Goal: Transaction & Acquisition: Purchase product/service

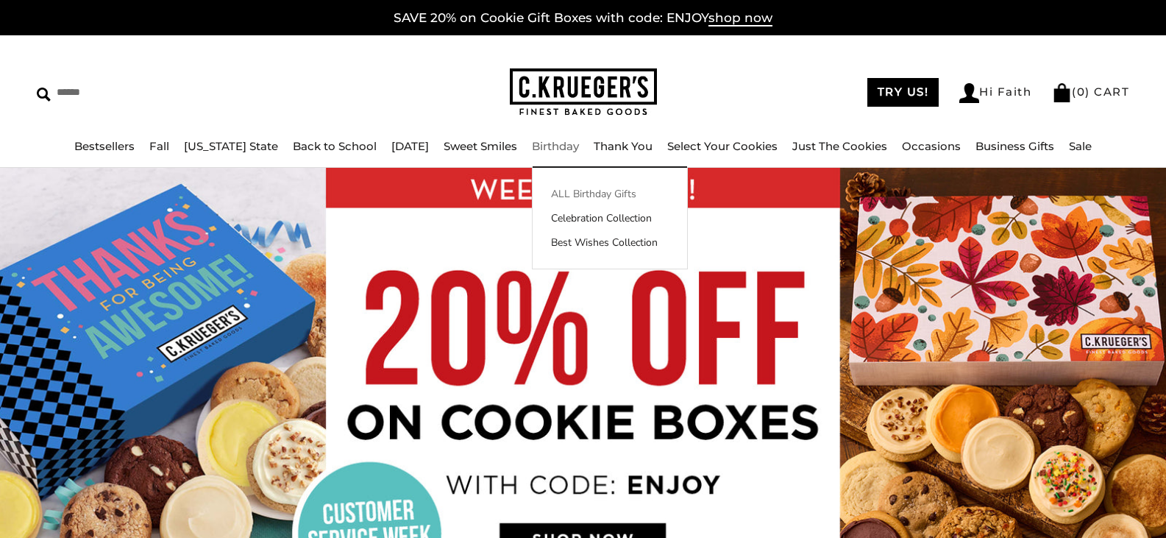
click at [551, 191] on link "ALL Birthday Gifts" at bounding box center [610, 193] width 154 height 15
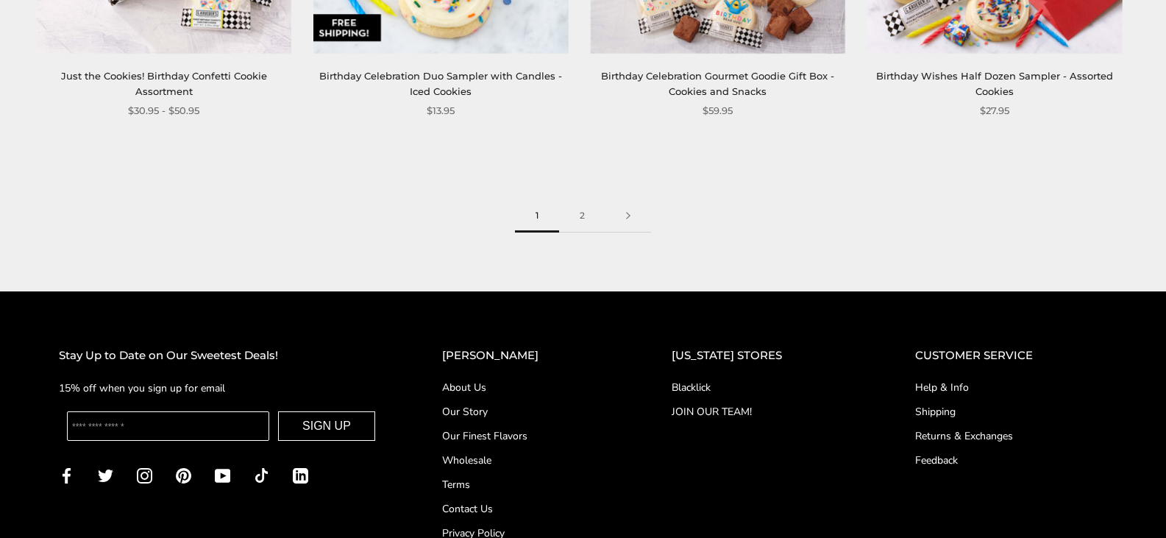
scroll to position [2174, 0]
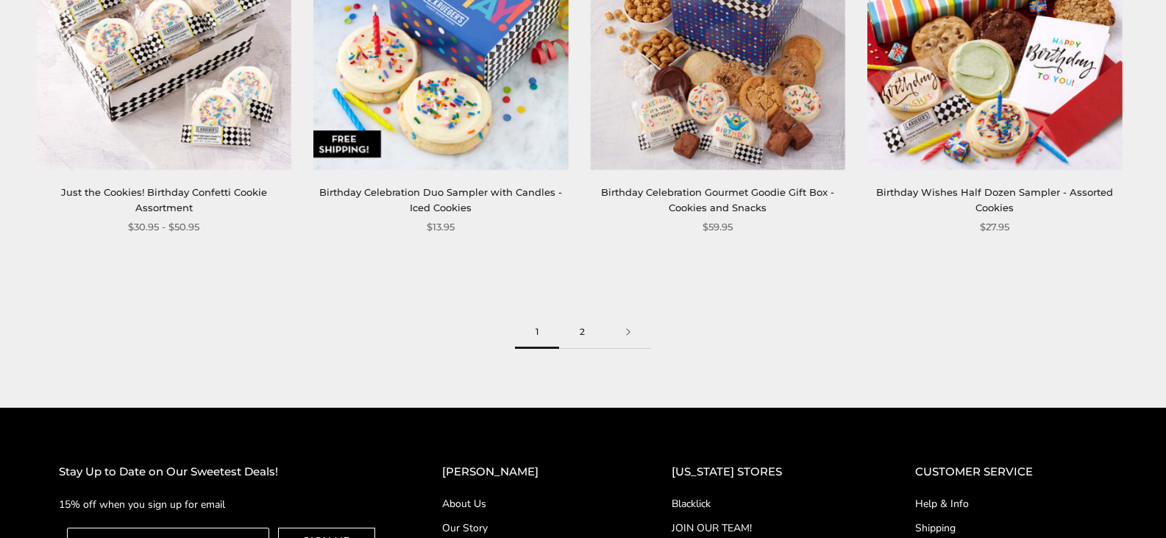
click at [584, 329] on link "2" at bounding box center [582, 332] width 46 height 33
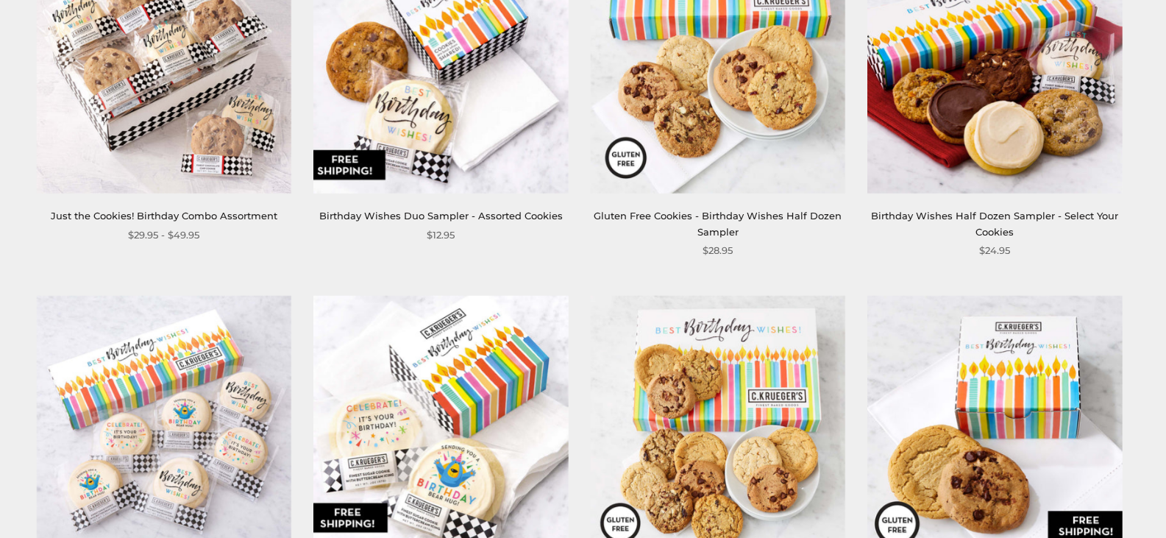
click at [408, 148] on img at bounding box center [440, 66] width 255 height 255
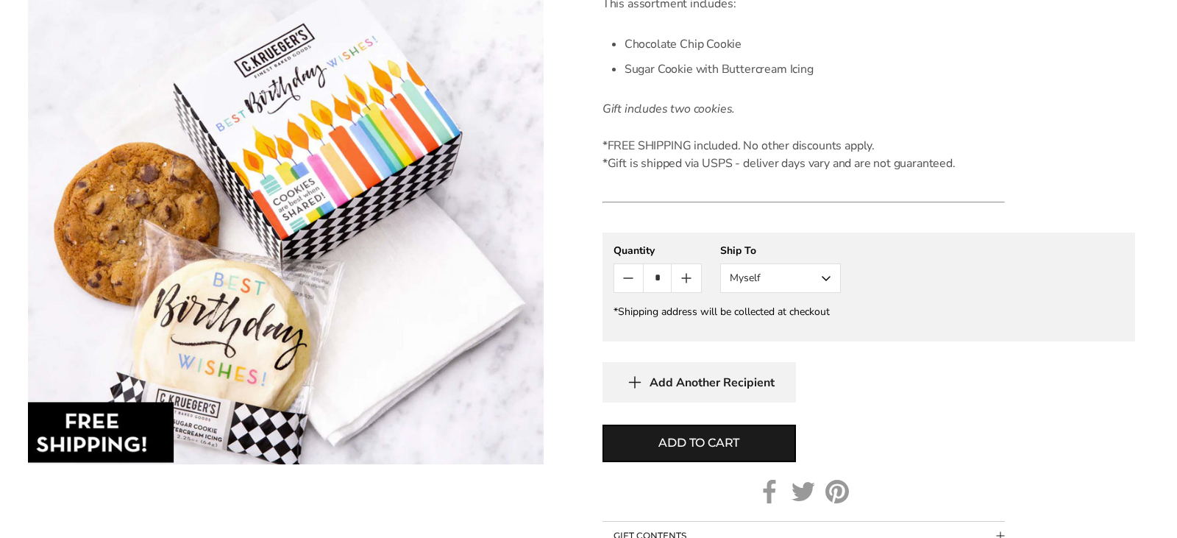
scroll to position [441, 0]
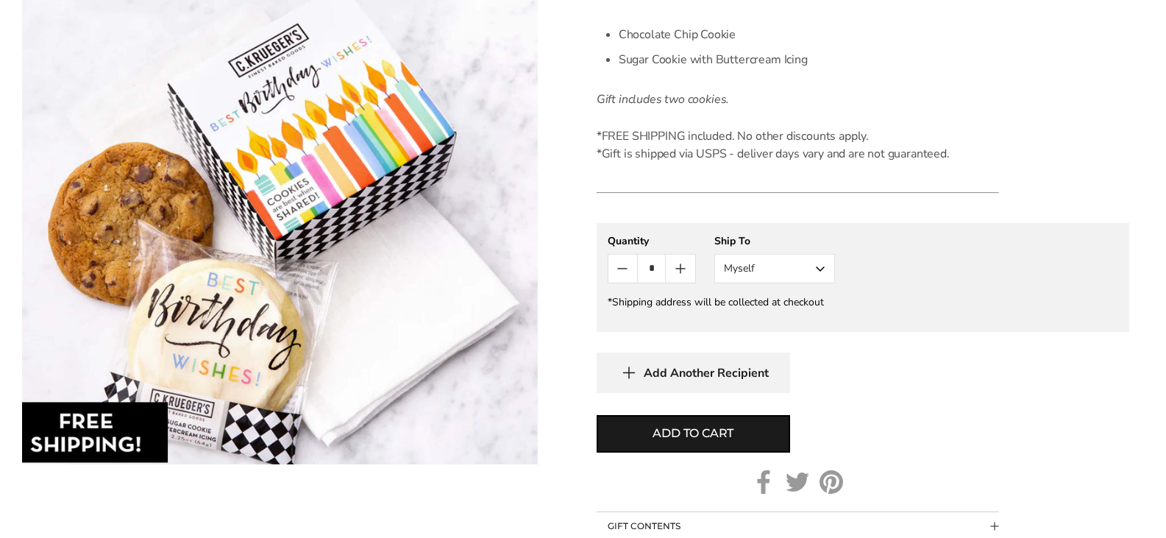
click at [819, 268] on button "Myself" at bounding box center [774, 268] width 121 height 29
click at [740, 321] on button "Other Recipient" at bounding box center [774, 323] width 119 height 26
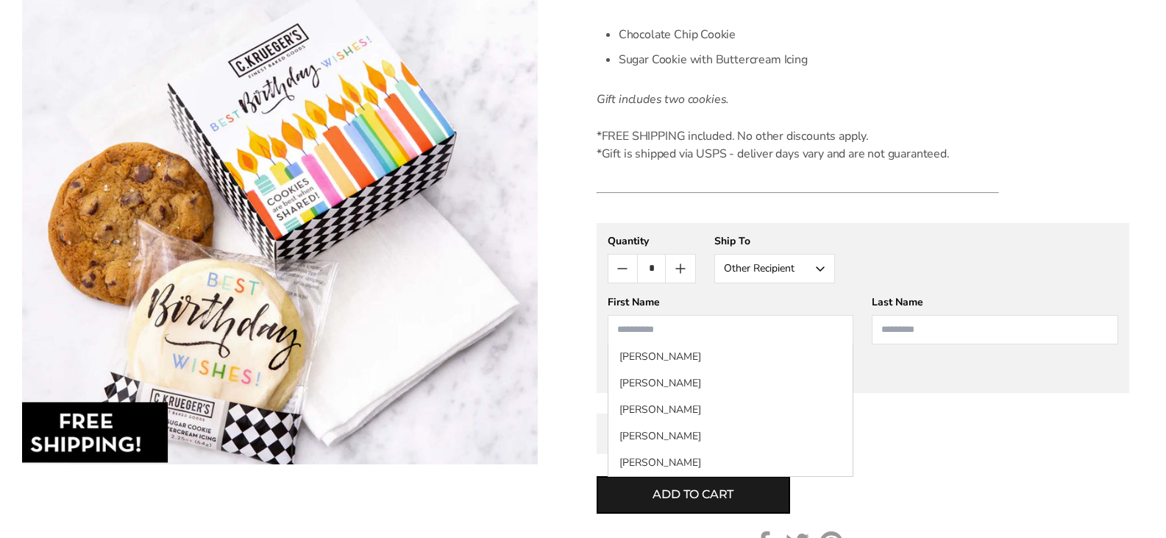
click at [664, 331] on input "First Name" at bounding box center [731, 329] width 246 height 29
type input "*****"
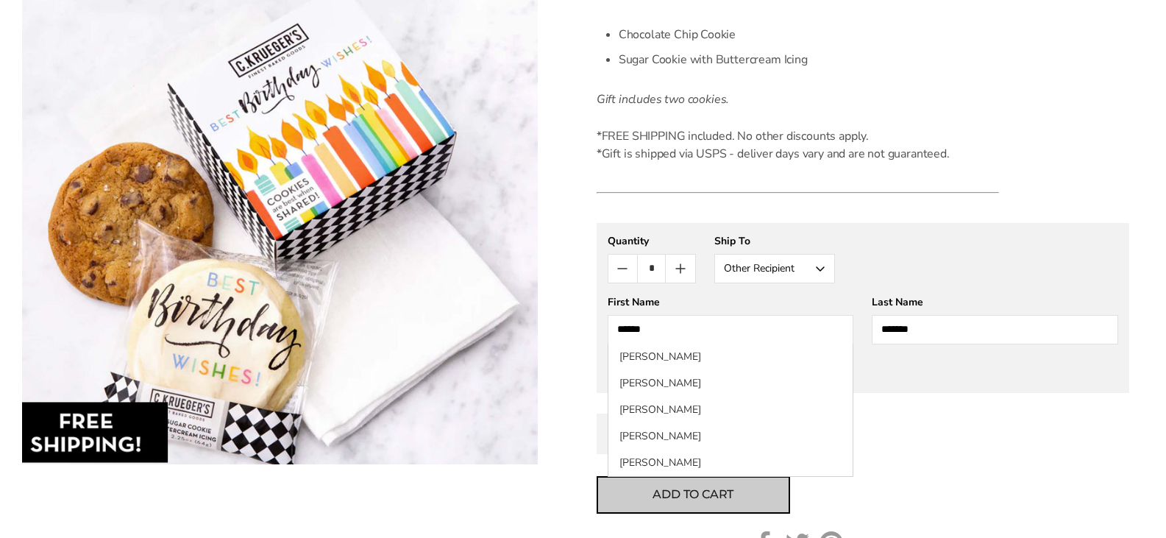
type input "*******"
click at [654, 488] on span "Add to cart" at bounding box center [692, 495] width 81 height 18
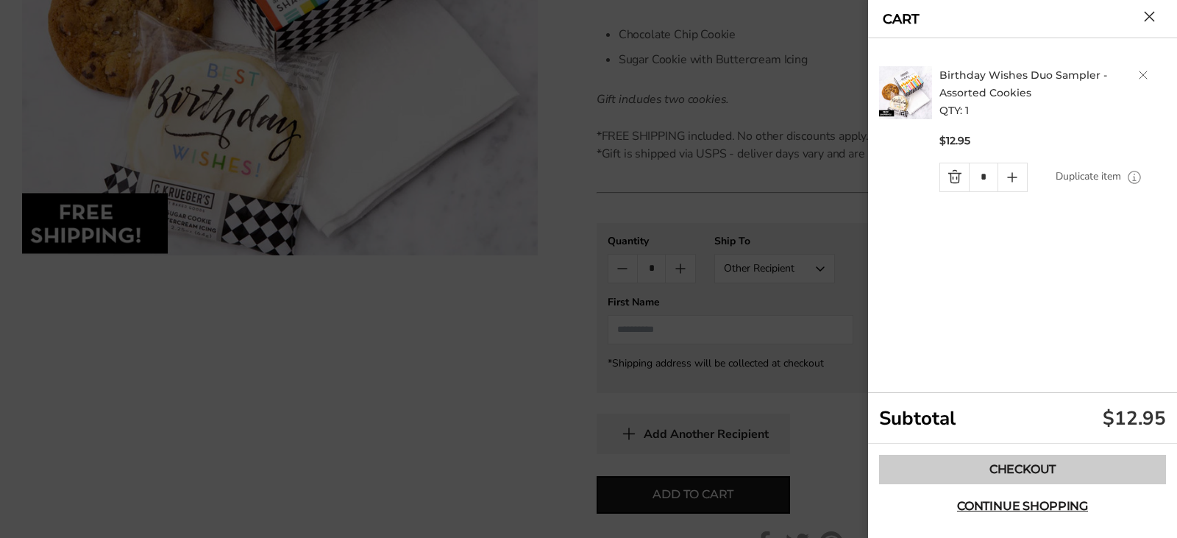
click at [1008, 467] on link "Checkout" at bounding box center [1022, 469] width 287 height 29
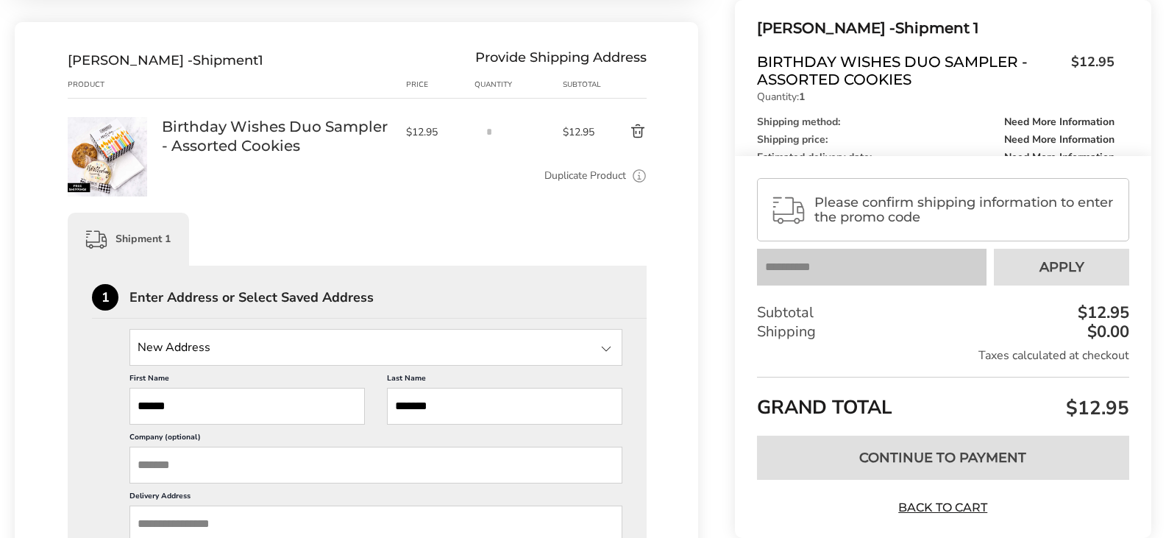
scroll to position [294, 0]
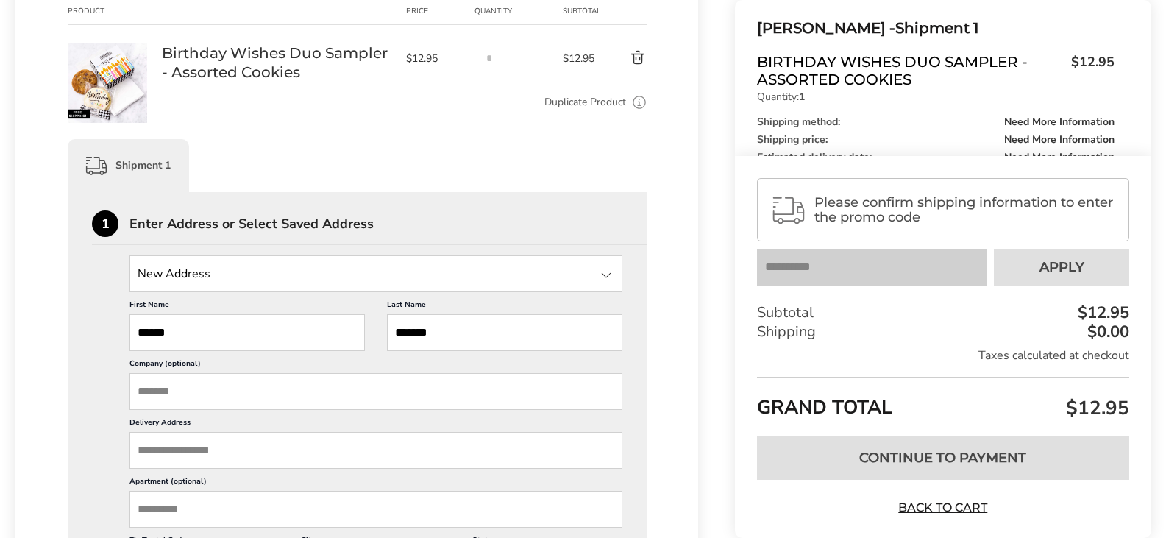
click at [167, 449] on input "Delivery Address" at bounding box center [375, 450] width 493 height 37
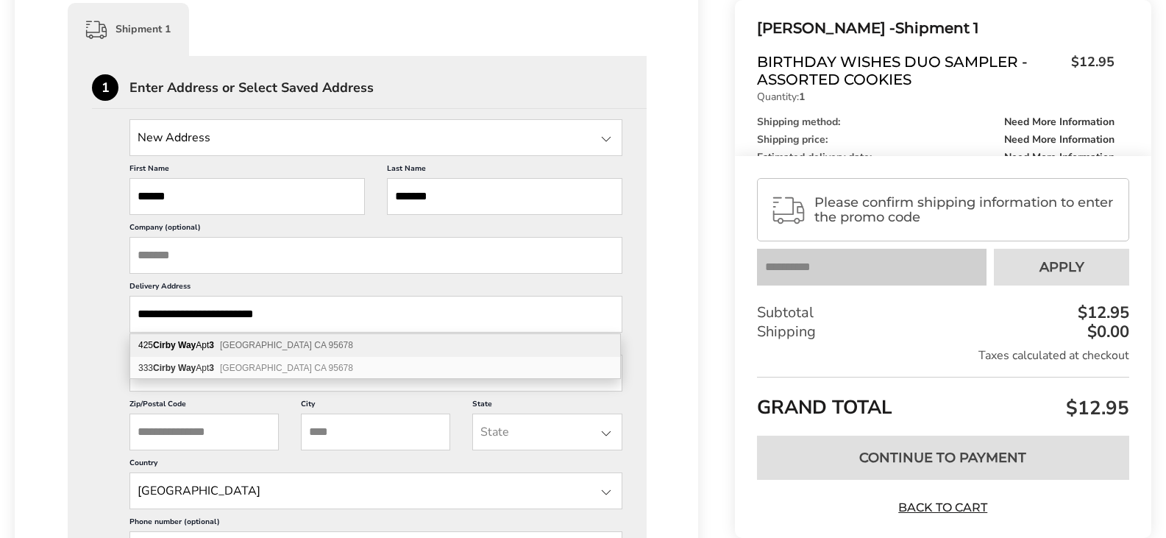
scroll to position [441, 0]
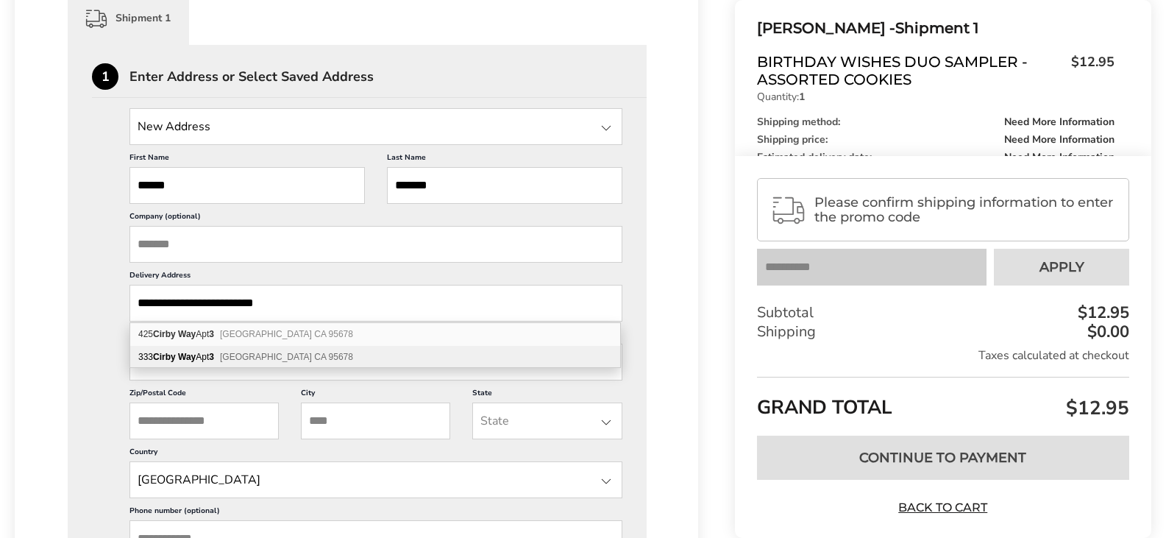
type input "**********"
drag, startPoint x: 187, startPoint y: 421, endPoint x: 202, endPoint y: 412, distance: 17.2
click at [187, 421] on input "Zip/Postal Code" at bounding box center [203, 420] width 149 height 37
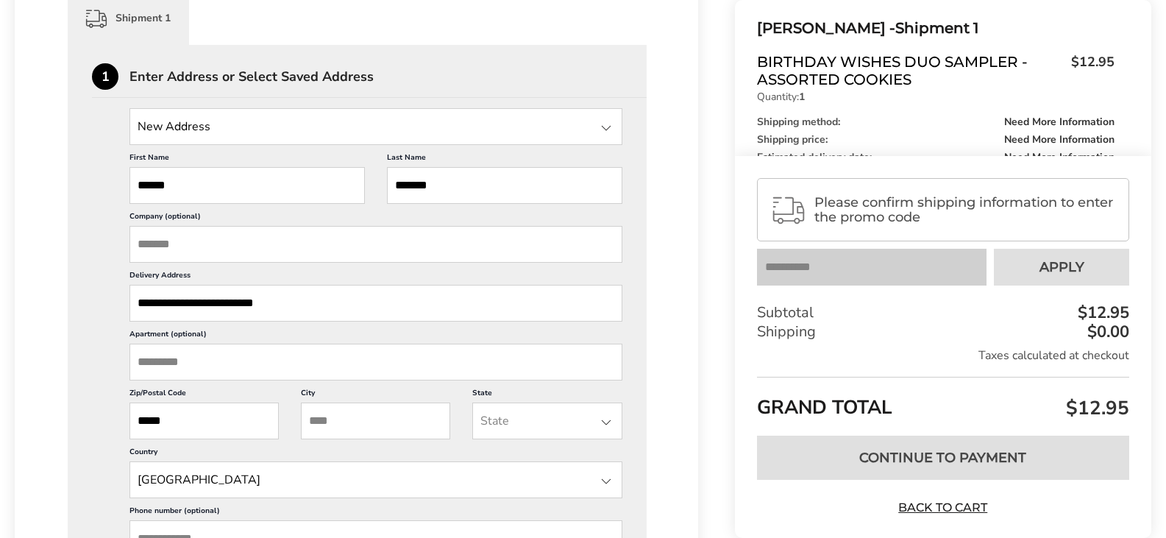
type input "*****"
drag, startPoint x: 344, startPoint y: 421, endPoint x: 363, endPoint y: 416, distance: 19.8
click at [345, 421] on input "City" at bounding box center [375, 420] width 149 height 37
type input "*********"
click at [607, 422] on div at bounding box center [606, 422] width 18 height 18
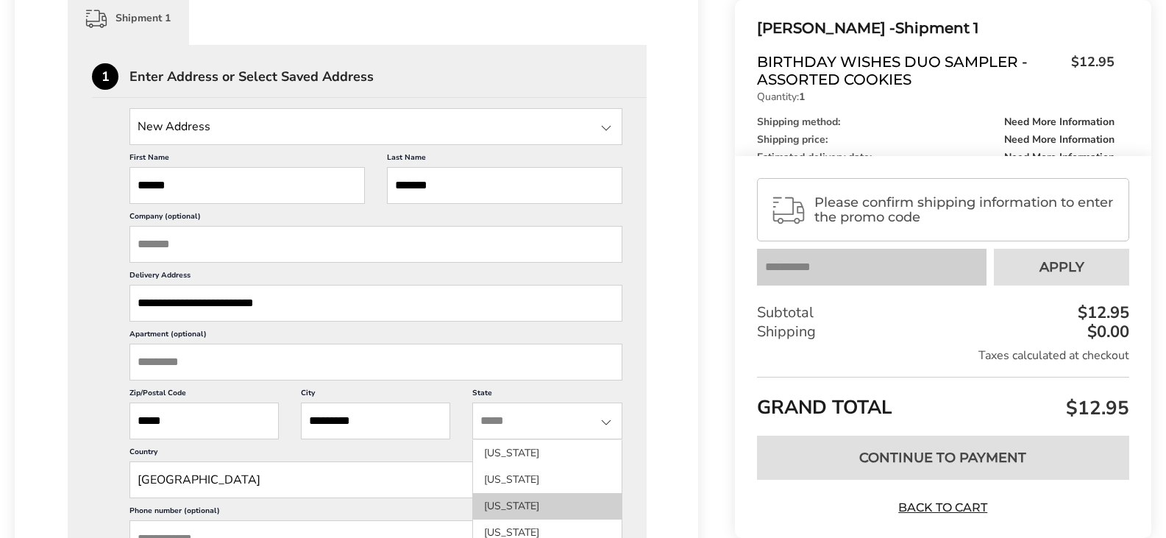
scroll to position [74, 0]
click at [499, 508] on li "California" at bounding box center [547, 512] width 148 height 26
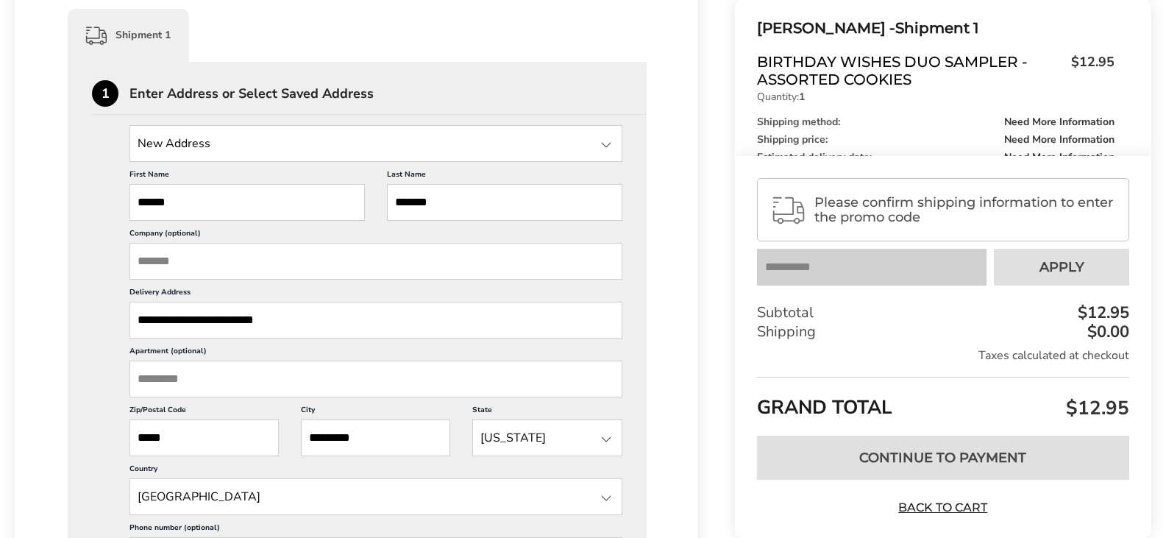
scroll to position [662, 0]
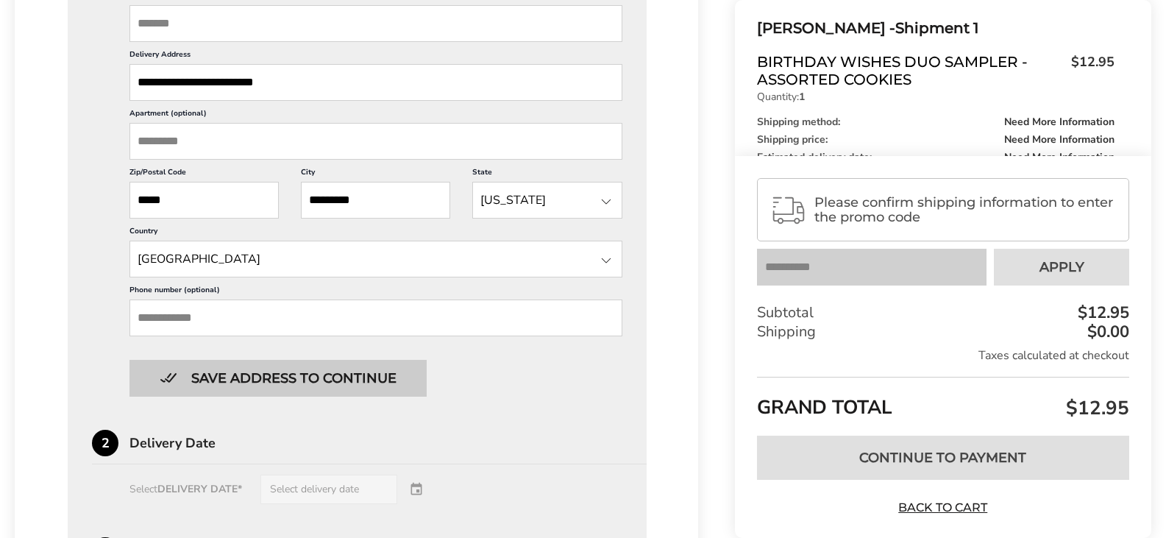
click at [302, 374] on button "Save address to continue" at bounding box center [277, 378] width 297 height 37
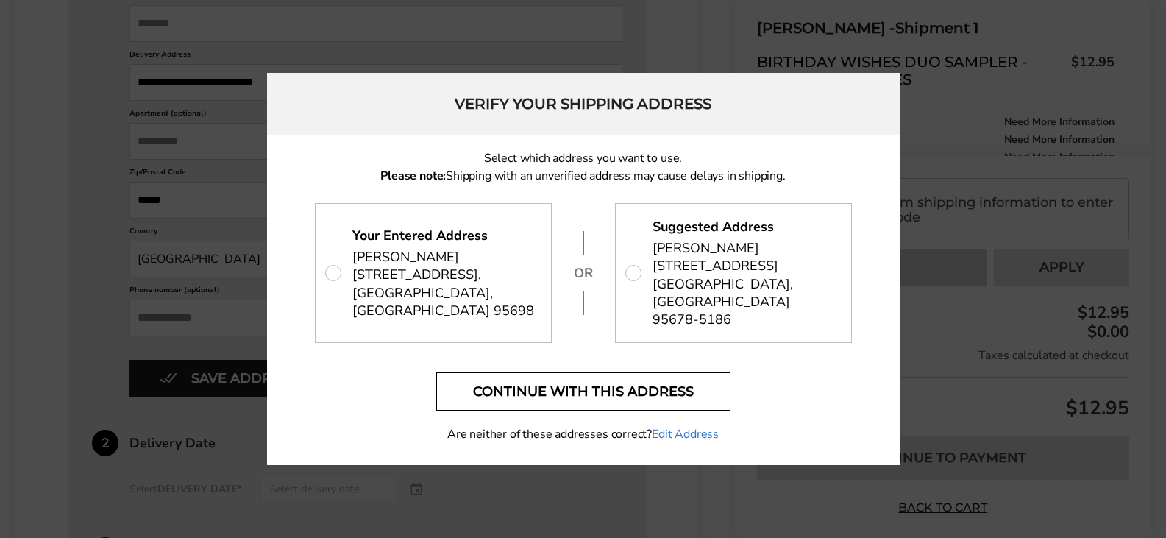
click at [602, 380] on button "Continue with this address" at bounding box center [583, 391] width 294 height 38
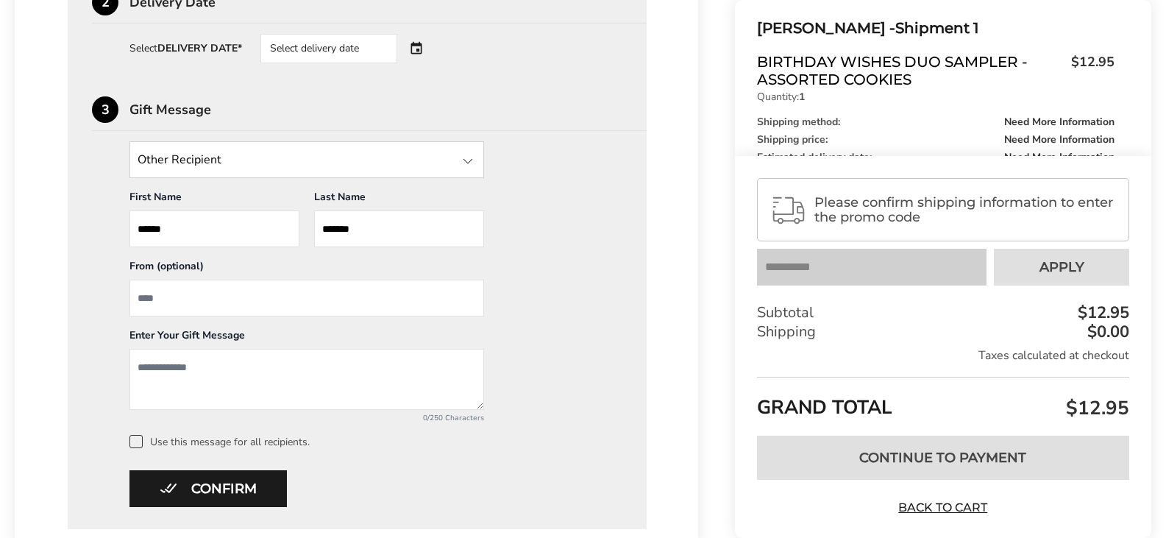
click at [418, 46] on div "Select delivery date" at bounding box center [349, 48] width 178 height 29
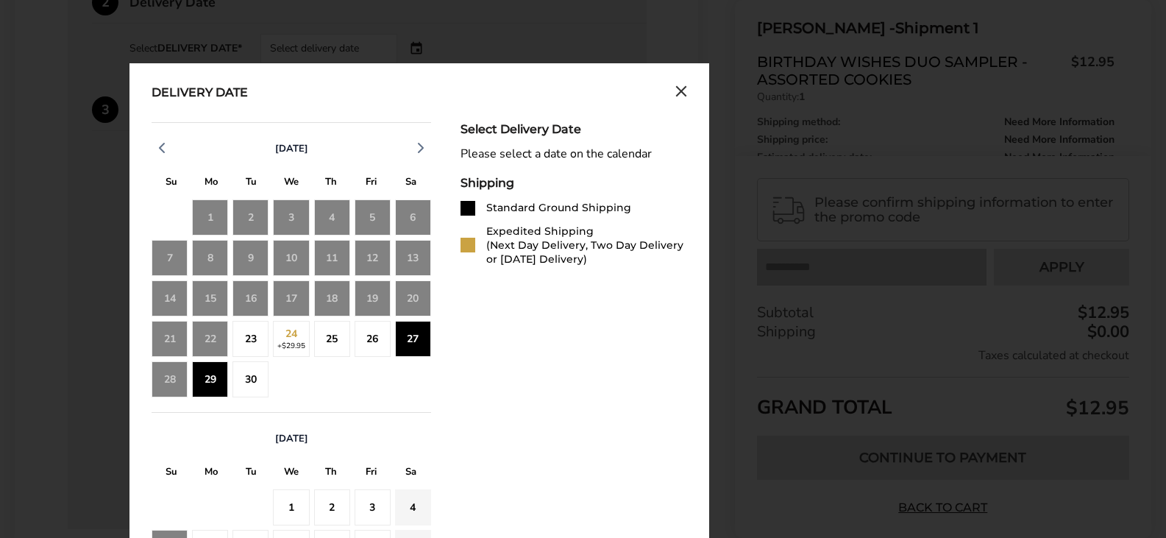
click at [247, 340] on div "23" at bounding box center [250, 339] width 36 height 36
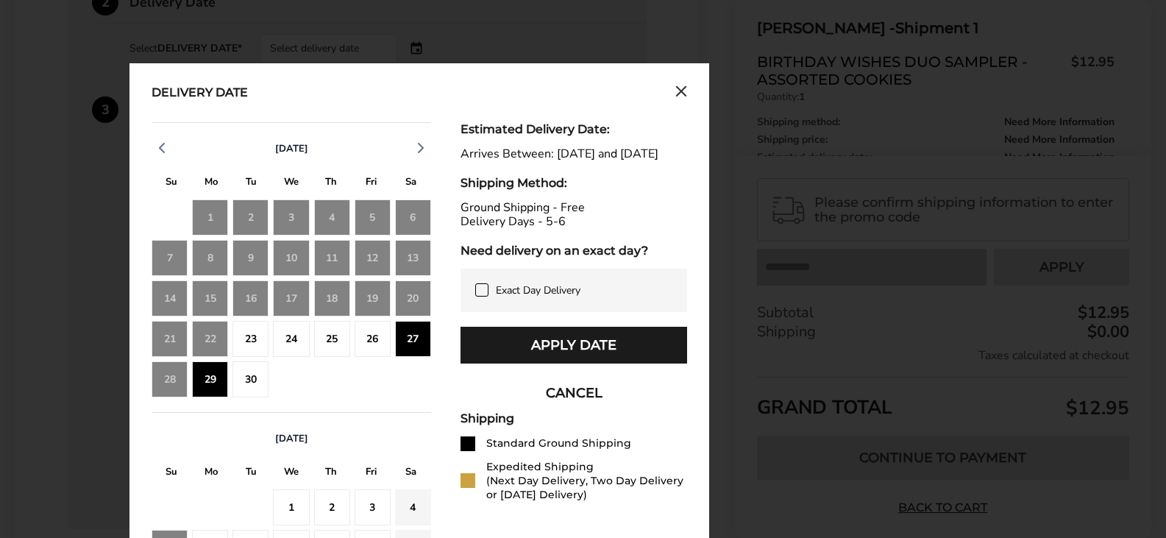
click at [251, 341] on div "23" at bounding box center [250, 339] width 36 height 36
click at [554, 405] on button "CANCEL" at bounding box center [573, 392] width 227 height 37
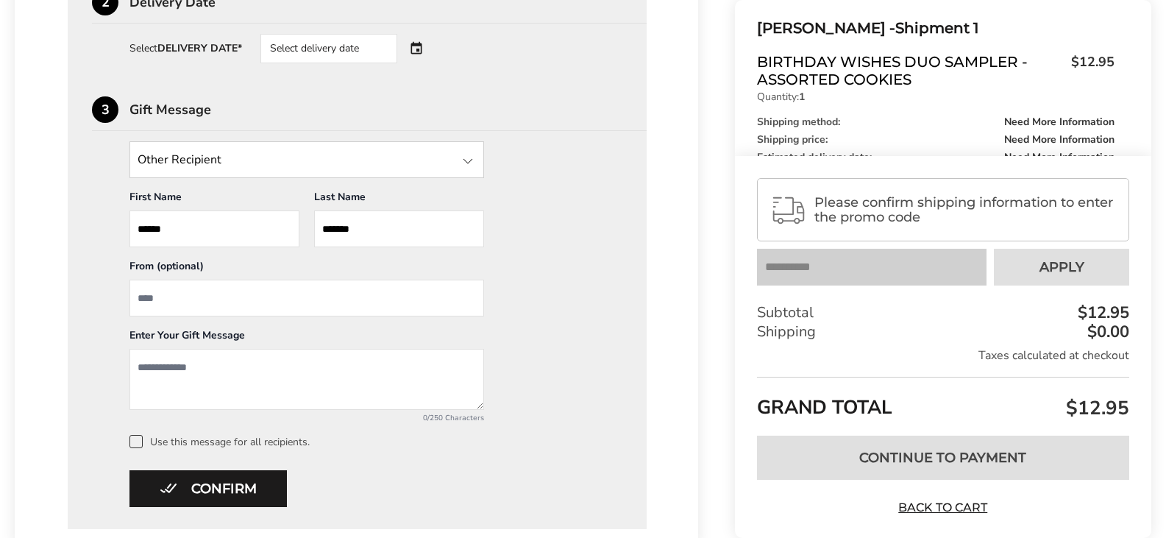
click at [416, 49] on div "Select delivery date" at bounding box center [349, 48] width 178 height 29
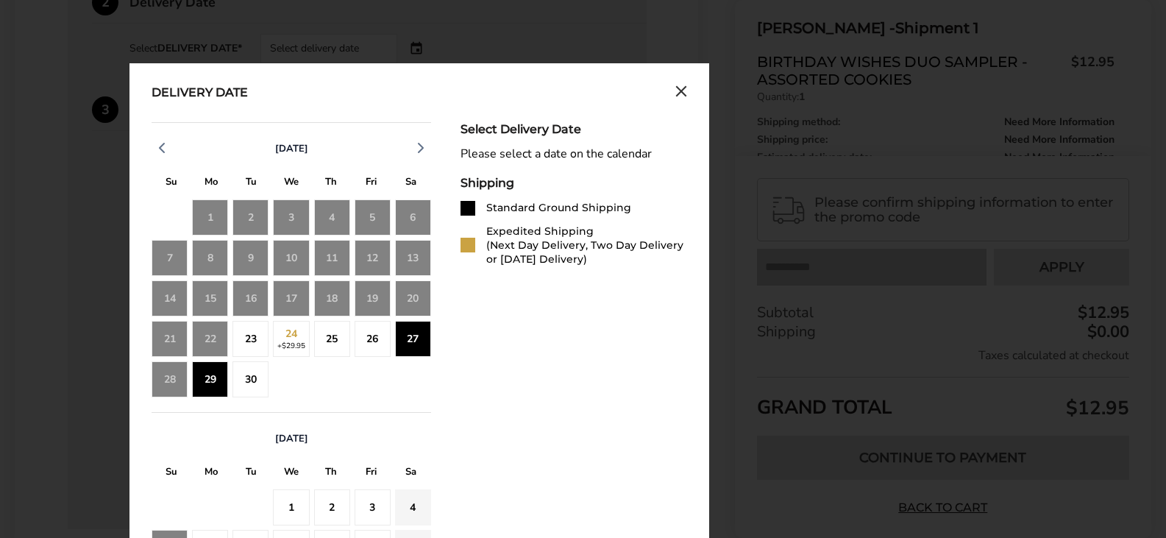
click at [246, 336] on div "23" at bounding box center [250, 339] width 36 height 36
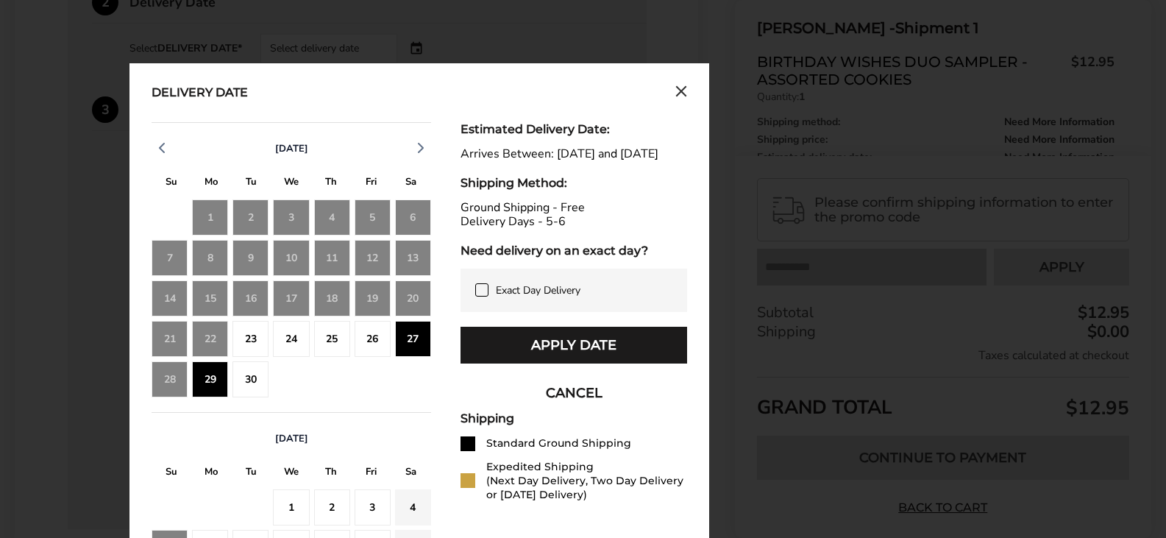
click at [565, 407] on button "CANCEL" at bounding box center [573, 392] width 227 height 37
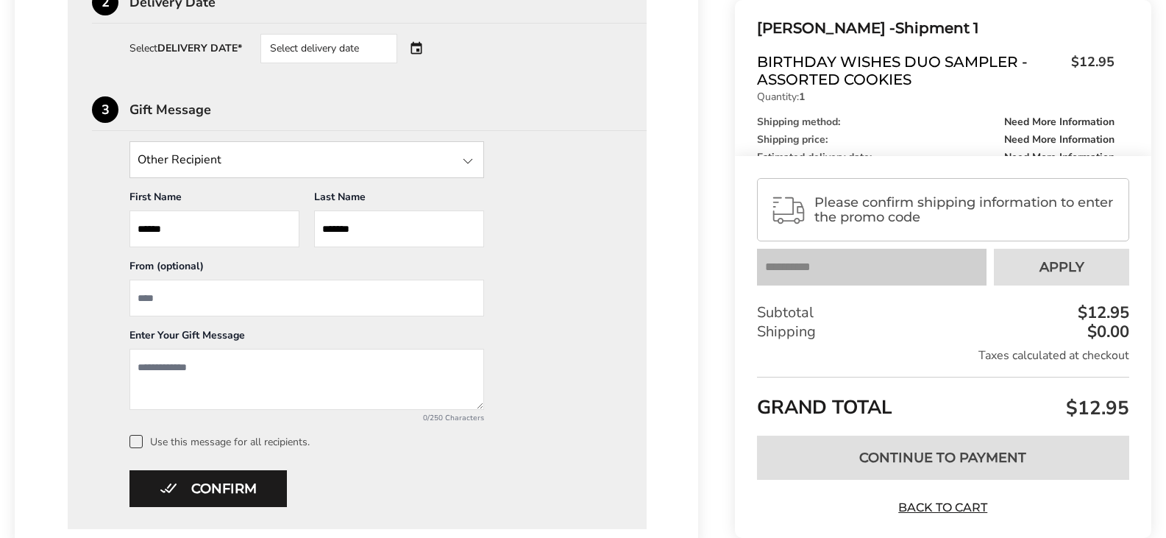
click at [415, 46] on div "Select delivery date" at bounding box center [349, 48] width 178 height 29
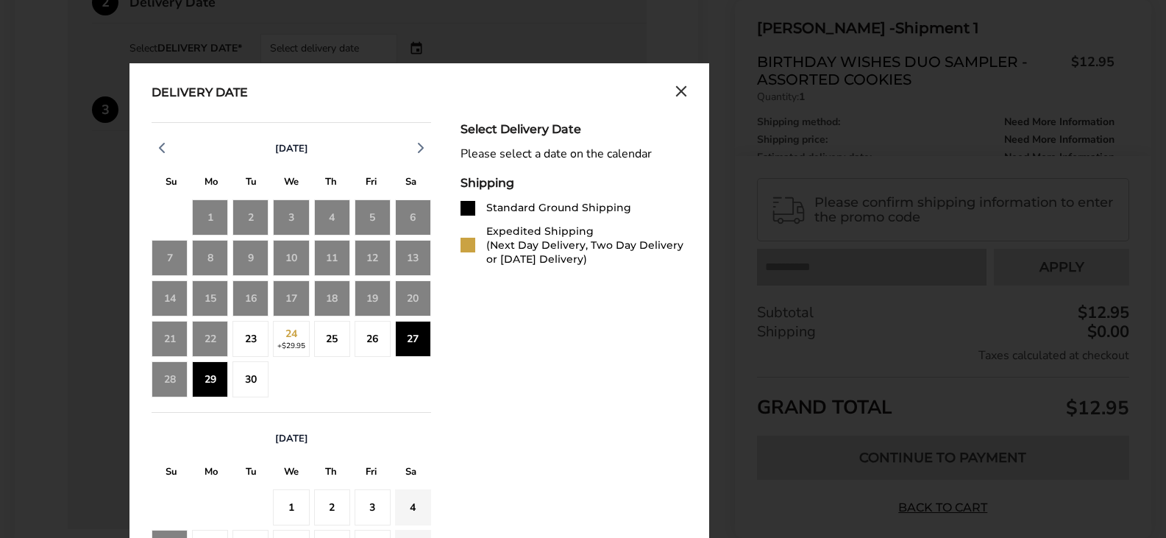
click at [328, 337] on div "25" at bounding box center [332, 339] width 36 height 36
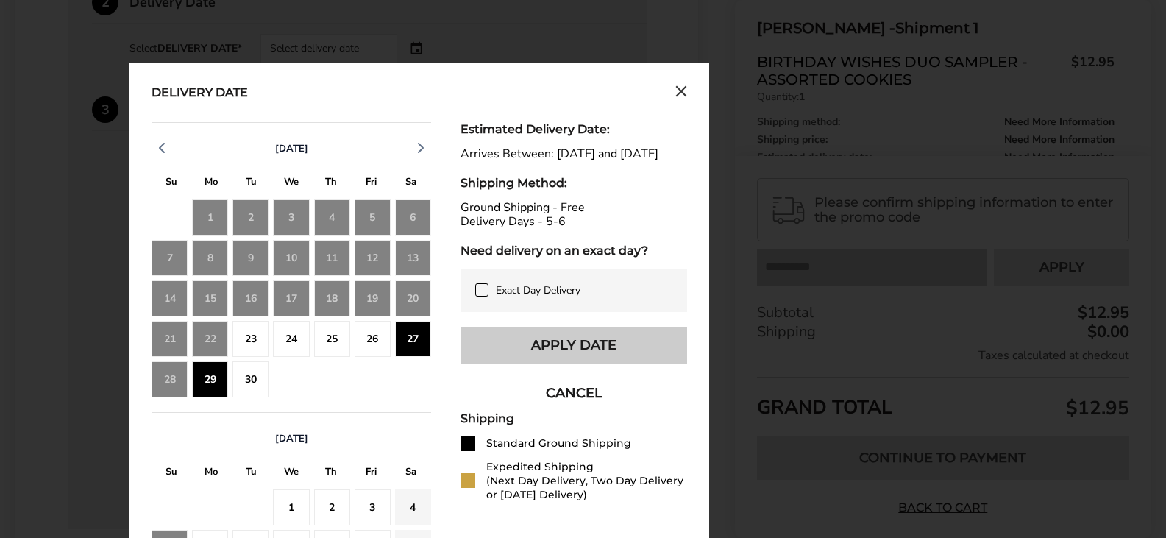
click at [538, 354] on button "Apply Date" at bounding box center [573, 345] width 227 height 37
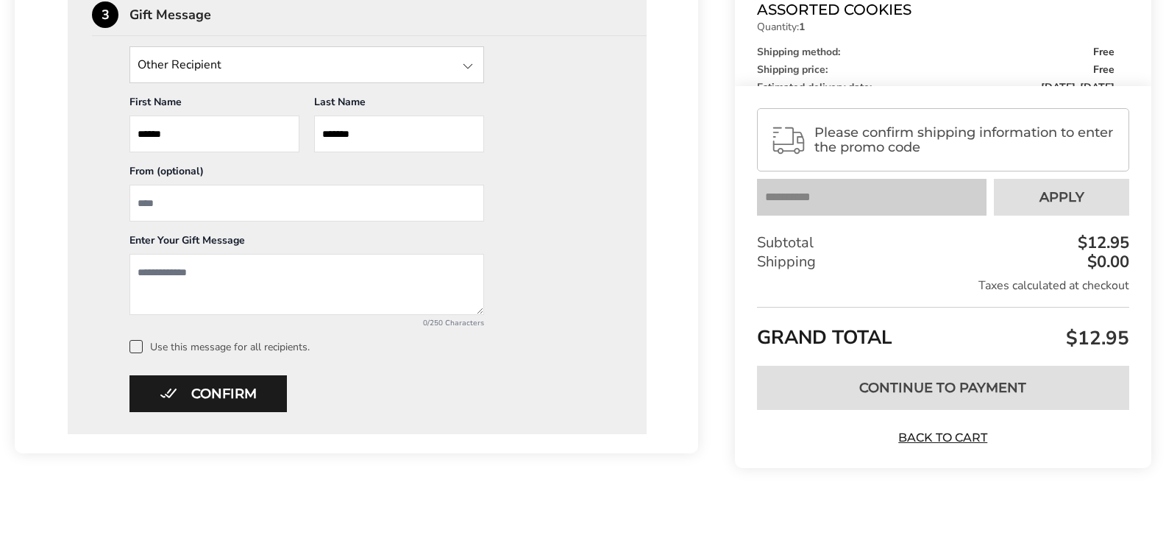
scroll to position [768, 0]
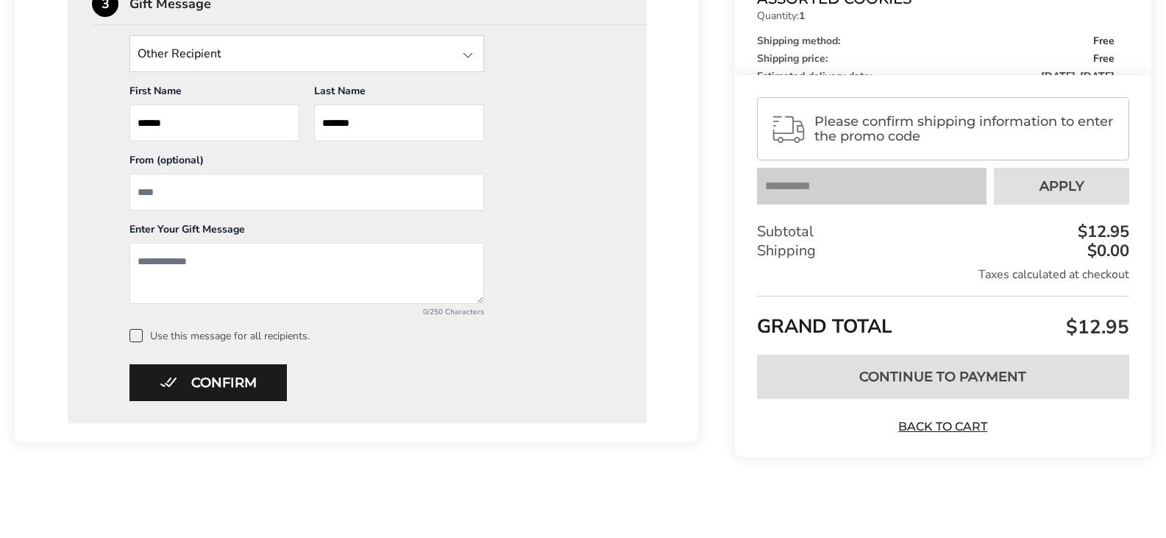
click at [193, 258] on textarea "Add a message" at bounding box center [306, 273] width 355 height 61
click at [199, 189] on input "From" at bounding box center [306, 192] width 355 height 37
type input "*****"
click at [170, 261] on textarea "Add a message" at bounding box center [306, 273] width 355 height 61
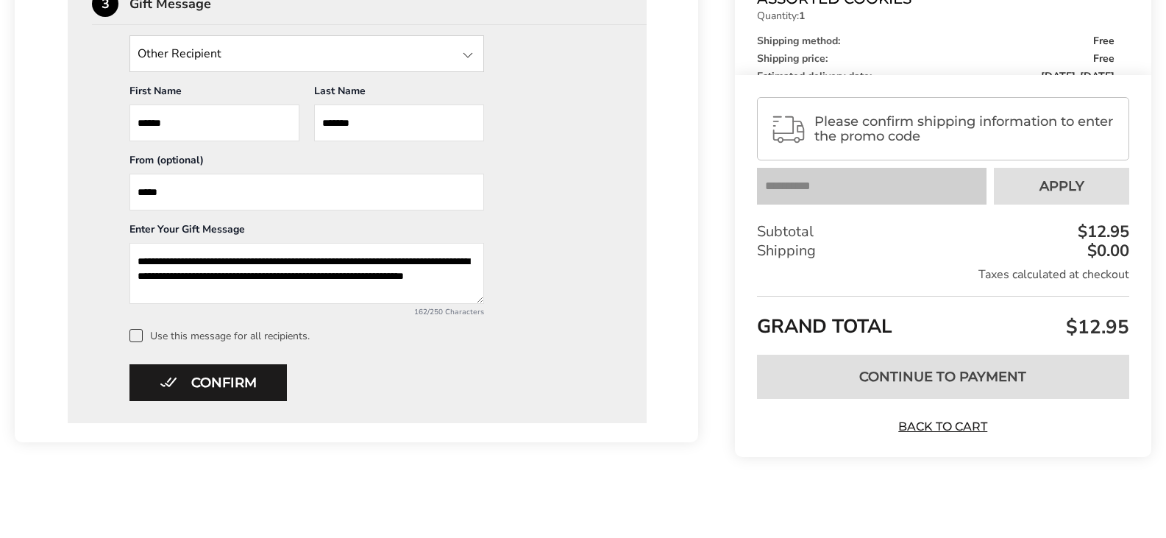
click at [417, 259] on textarea "**********" at bounding box center [306, 273] width 355 height 61
click at [396, 263] on textarea "**********" at bounding box center [306, 273] width 355 height 61
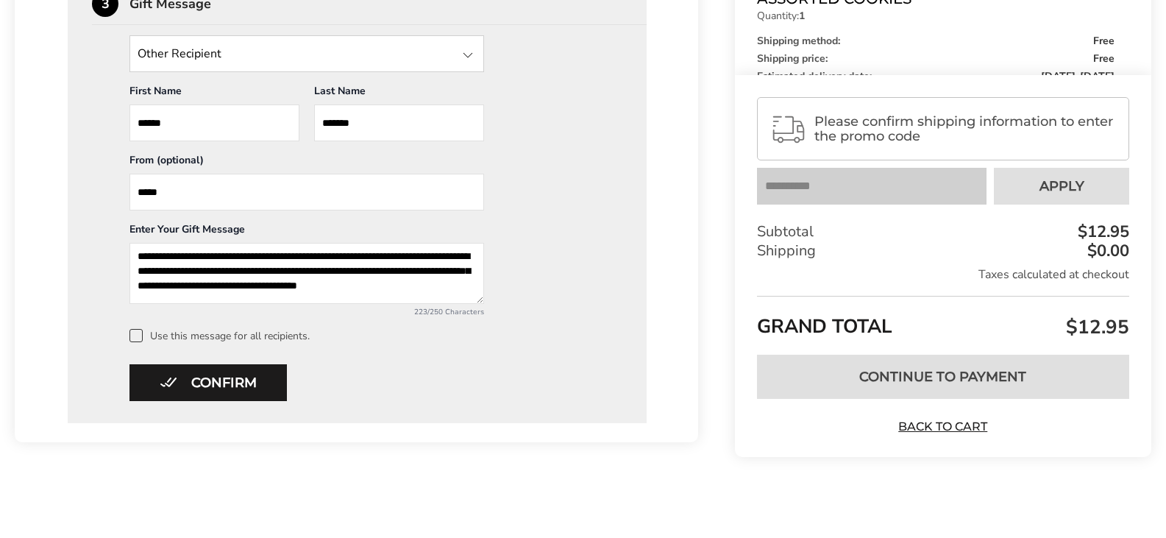
scroll to position [20, 0]
click at [211, 282] on textarea "**********" at bounding box center [306, 273] width 355 height 61
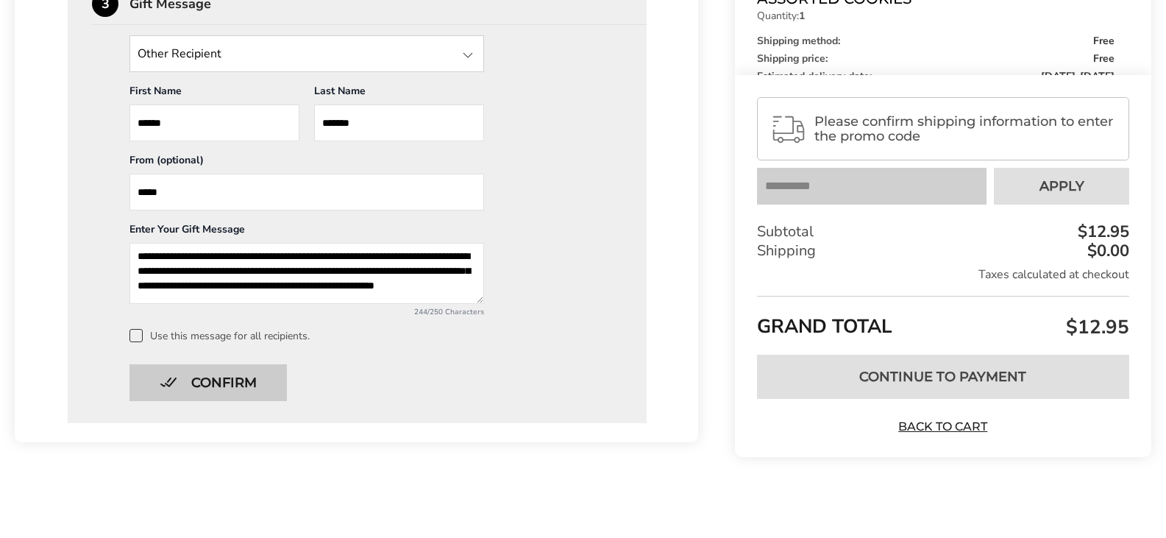
type textarea "**********"
click at [206, 381] on button "Confirm" at bounding box center [207, 382] width 157 height 37
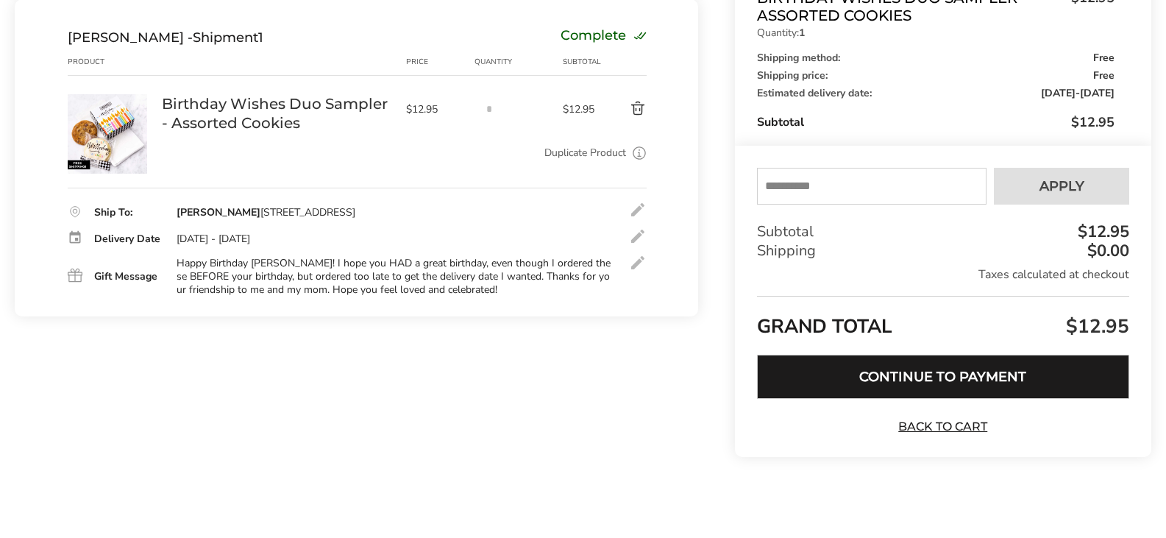
click at [920, 372] on button "Continue to Payment" at bounding box center [943, 377] width 372 height 44
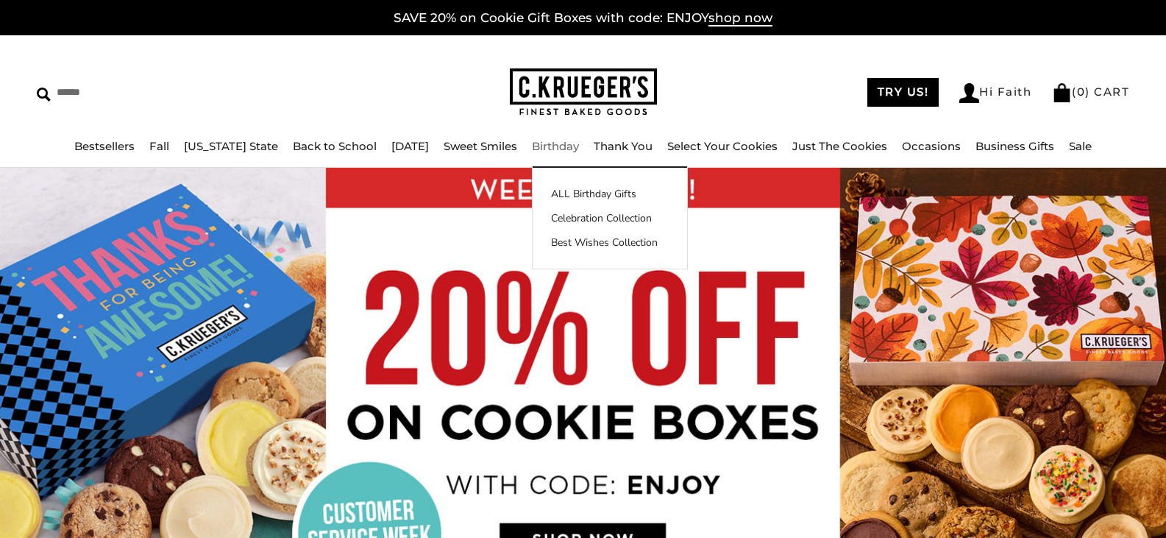
click at [553, 145] on link "Birthday" at bounding box center [555, 146] width 47 height 14
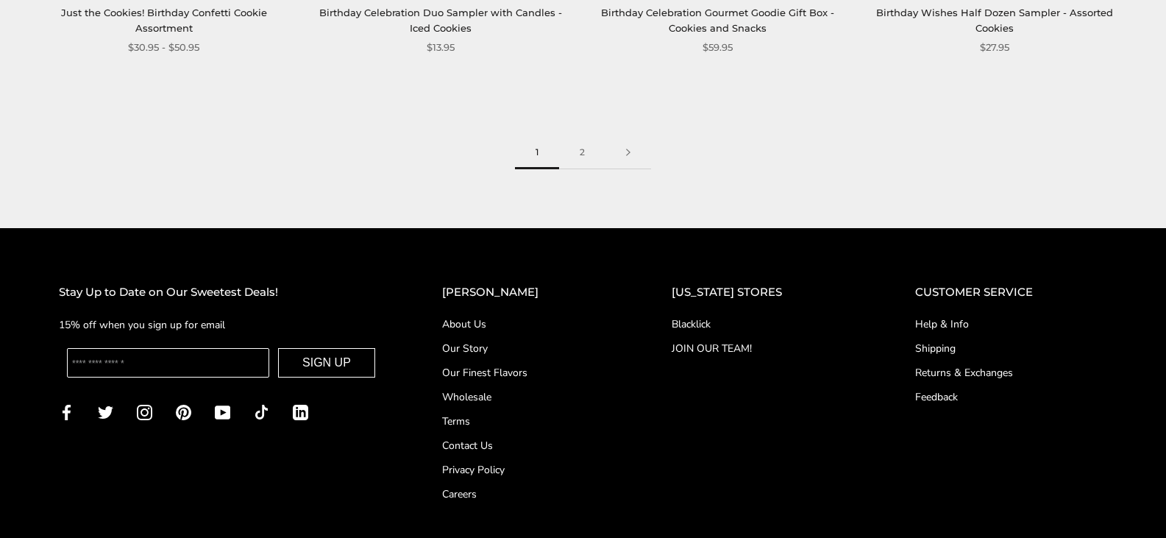
scroll to position [2280, 0]
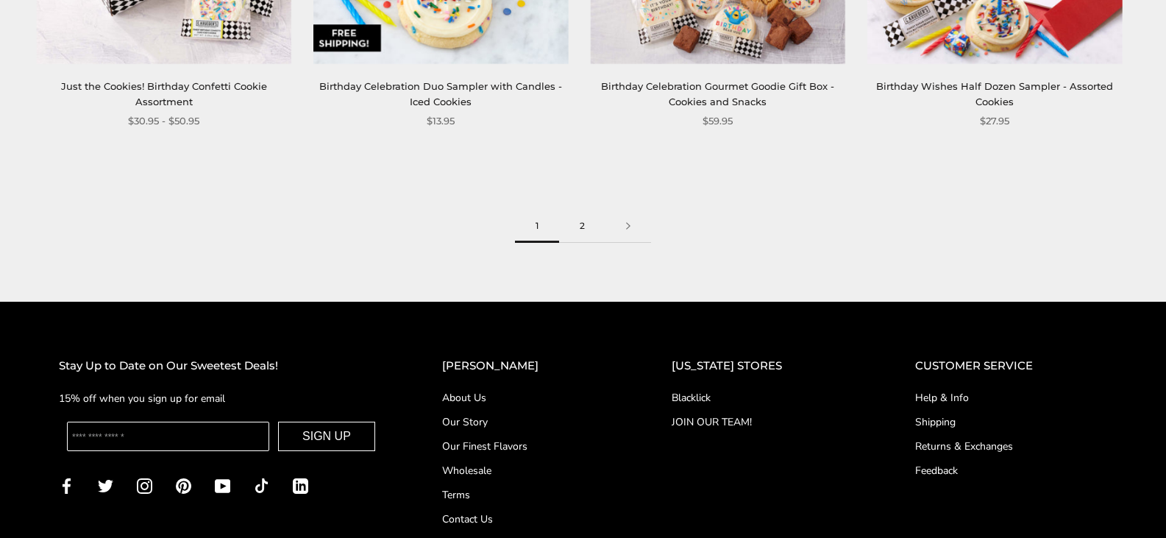
click at [580, 226] on link "2" at bounding box center [582, 226] width 46 height 33
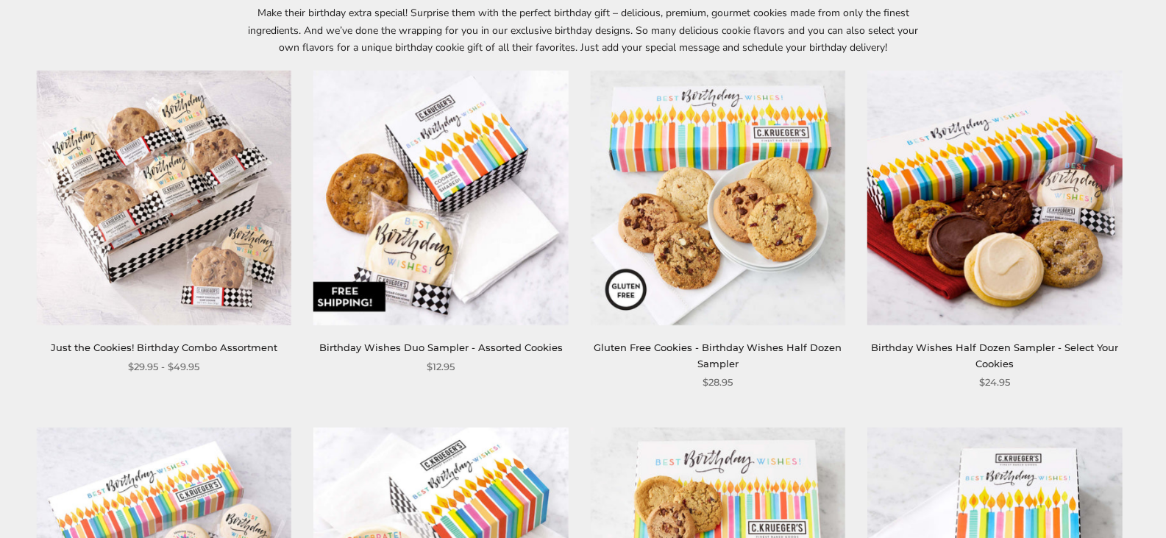
scroll to position [221, 0]
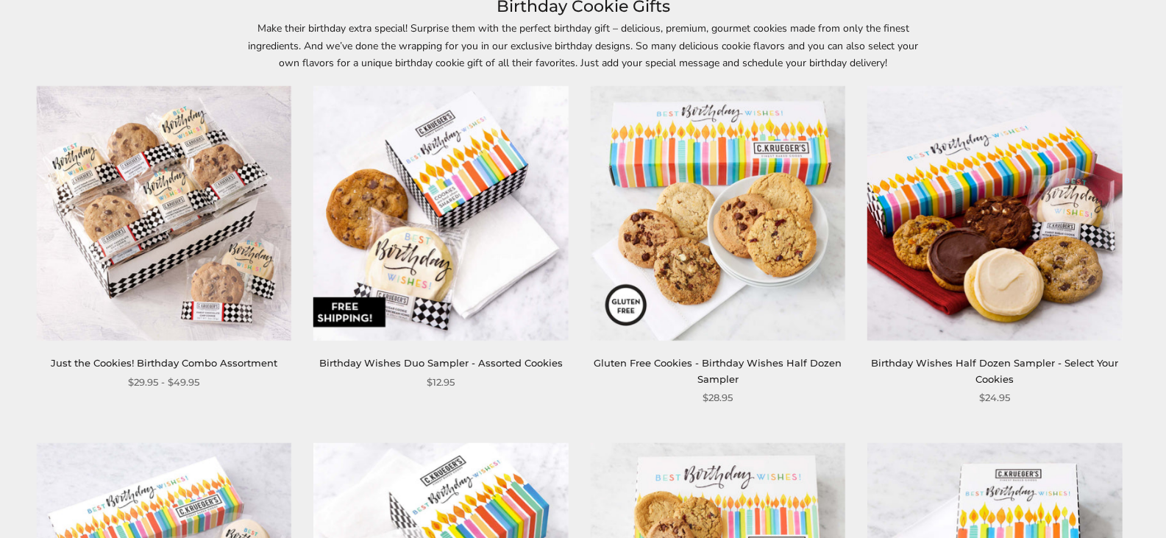
click at [460, 184] on img at bounding box center [440, 213] width 255 height 255
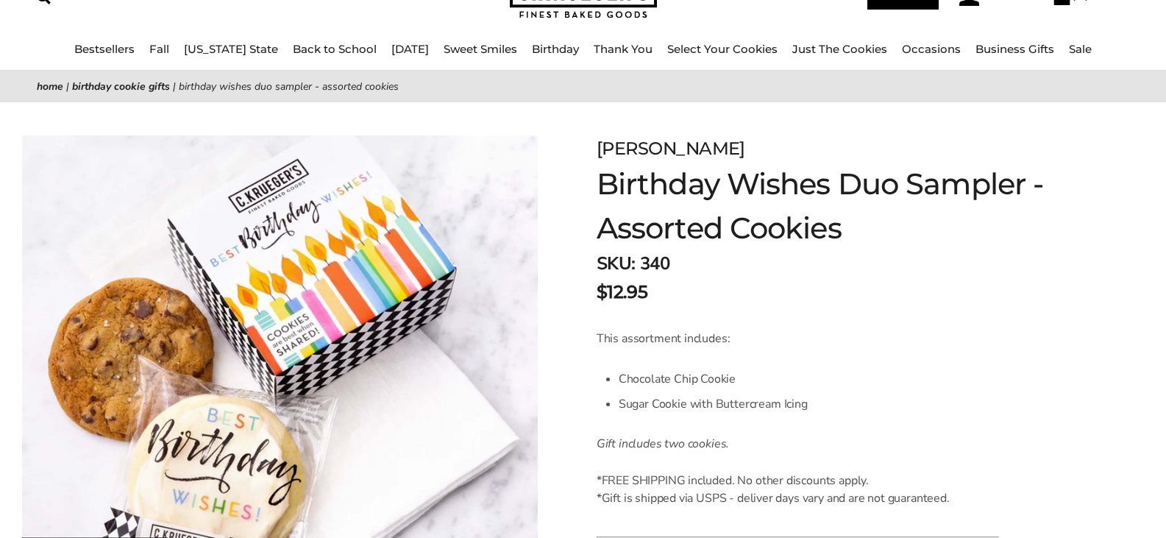
scroll to position [294, 0]
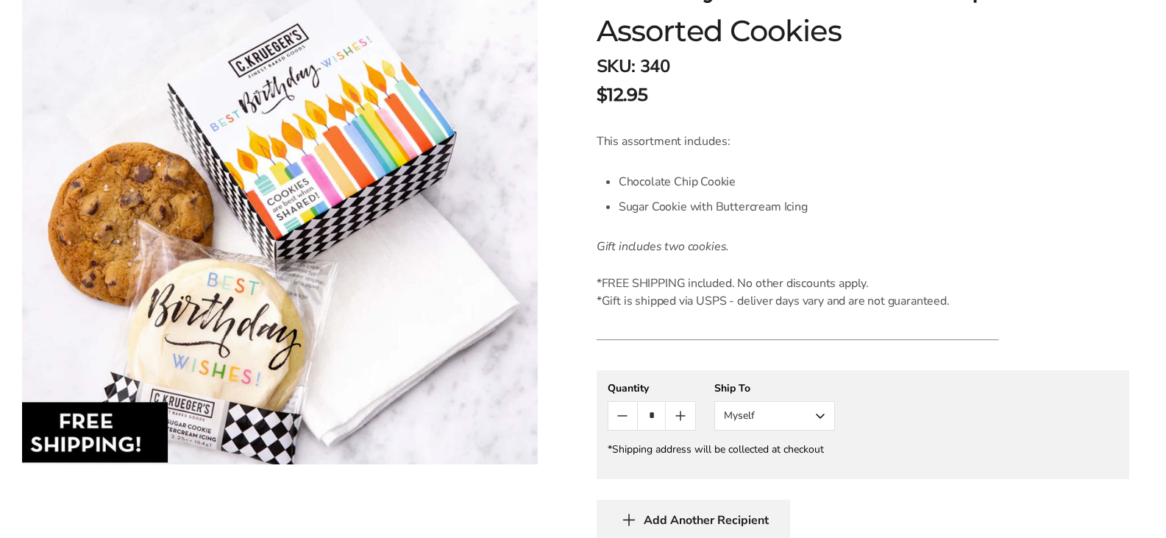
click at [822, 415] on button "Myself" at bounding box center [774, 415] width 121 height 29
click at [742, 469] on button "Other Recipient" at bounding box center [774, 470] width 119 height 26
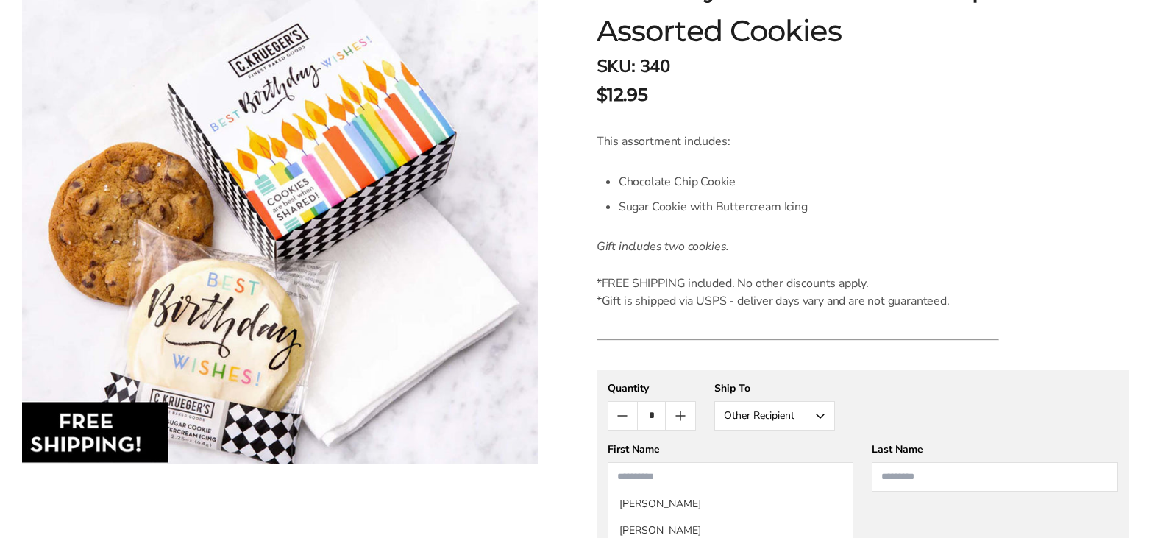
click at [661, 480] on input "First Name" at bounding box center [731, 476] width 246 height 29
type input "****"
click at [906, 472] on input "Last Name" at bounding box center [995, 476] width 246 height 29
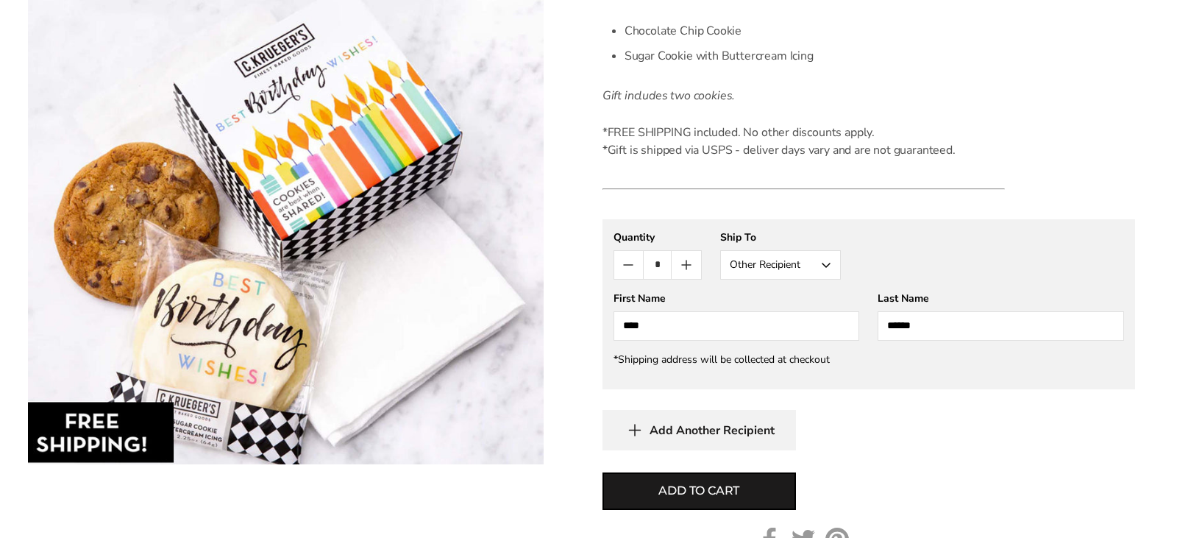
scroll to position [588, 0]
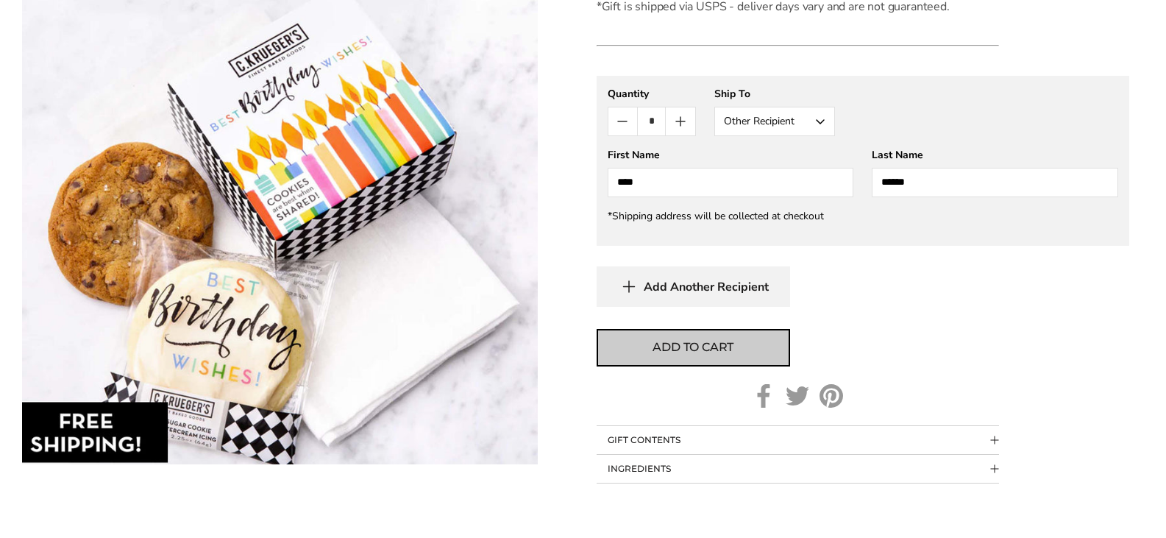
type input "******"
click at [697, 344] on span "Add to cart" at bounding box center [692, 347] width 81 height 18
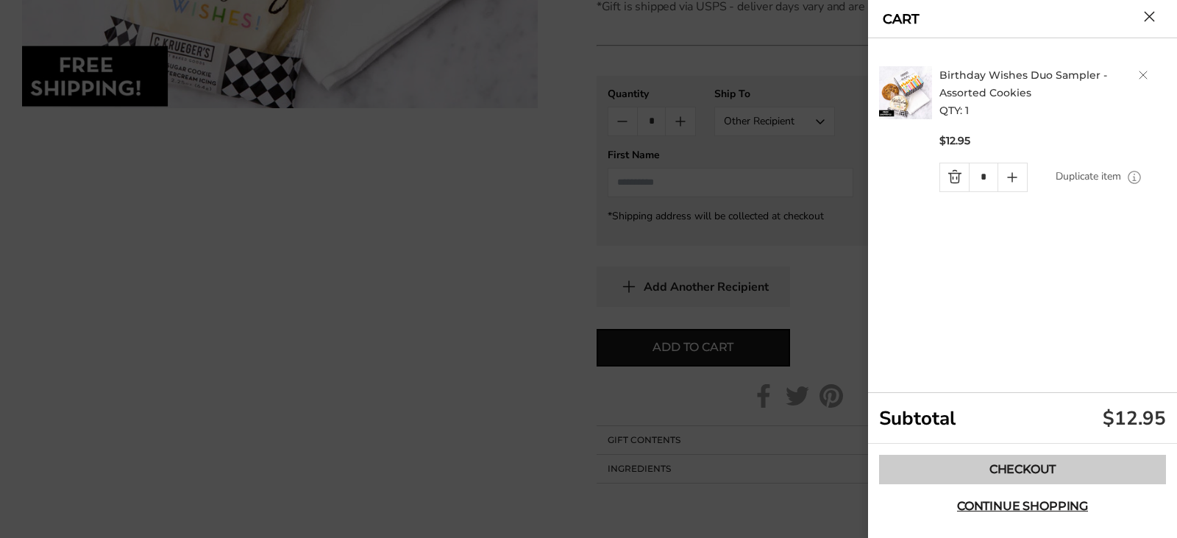
click at [926, 464] on link "Checkout" at bounding box center [1022, 469] width 287 height 29
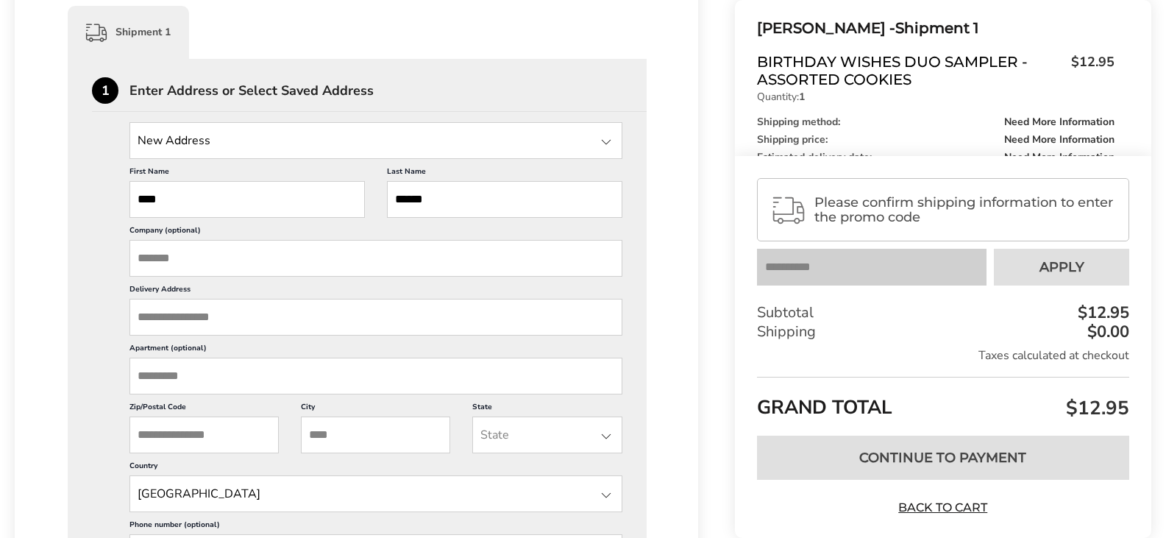
scroll to position [441, 0]
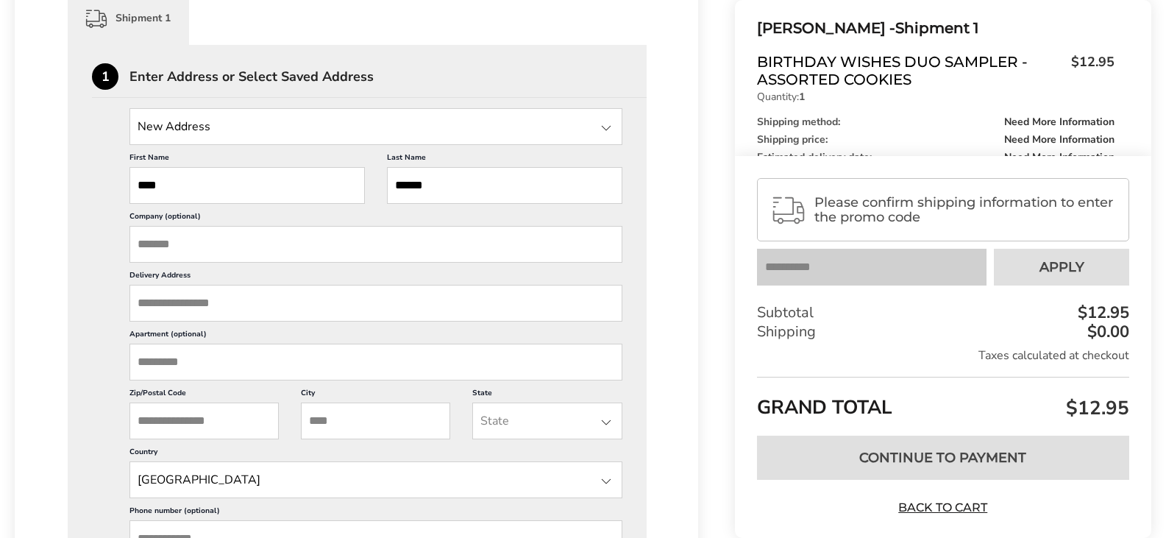
click at [205, 304] on input "Delivery Address" at bounding box center [375, 303] width 493 height 37
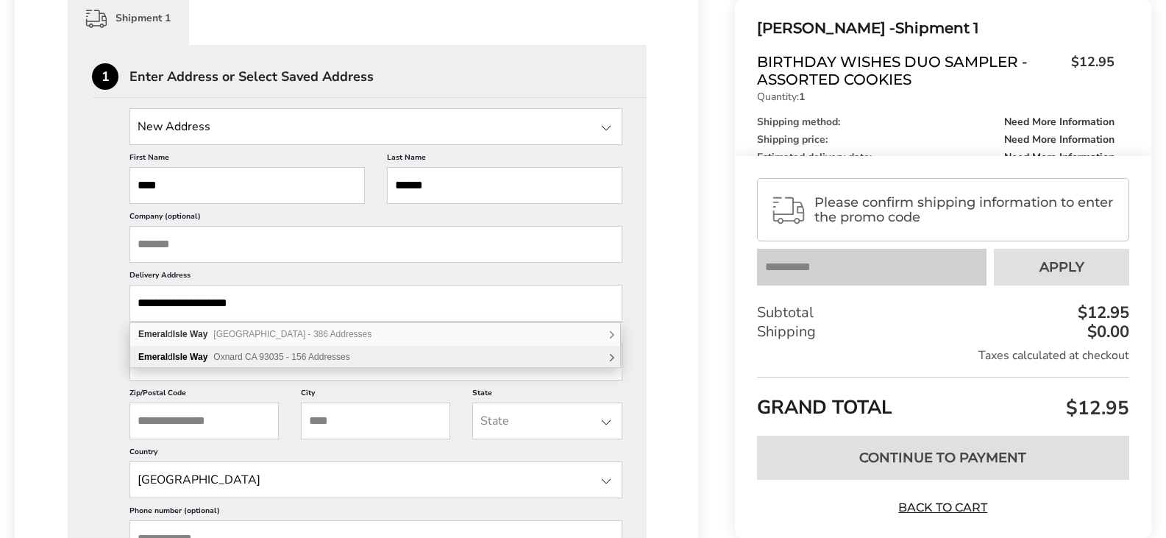
click at [182, 358] on b "Isle" at bounding box center [180, 357] width 15 height 10
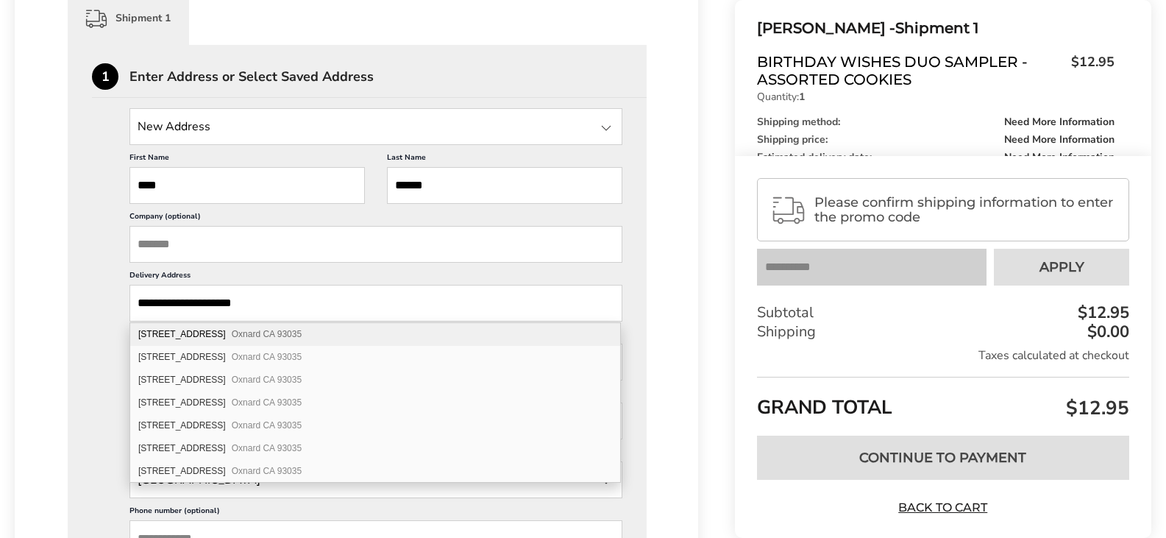
click at [205, 301] on input "**********" at bounding box center [375, 303] width 493 height 37
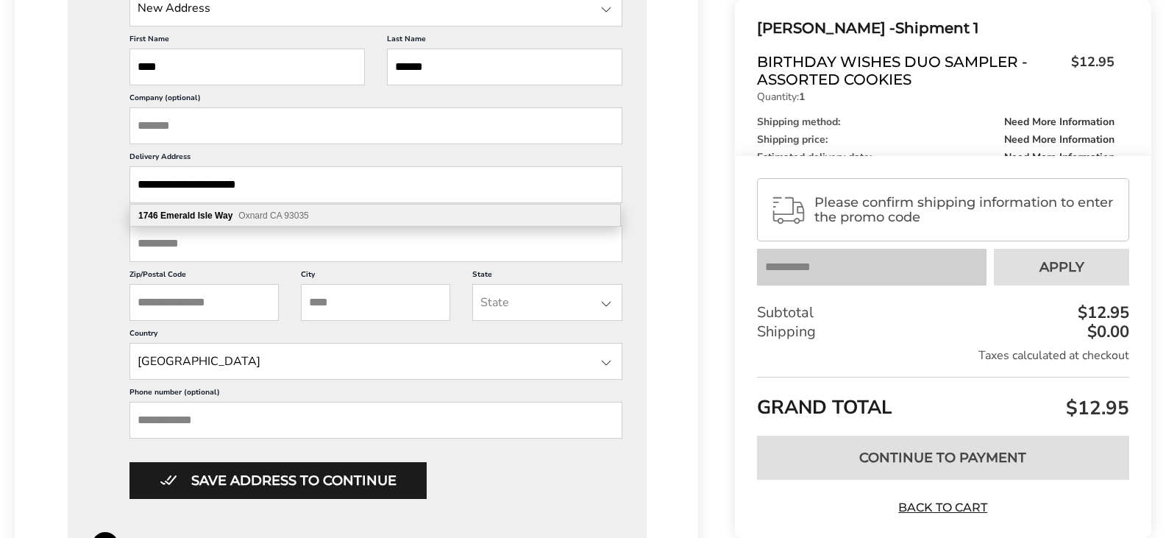
scroll to position [588, 0]
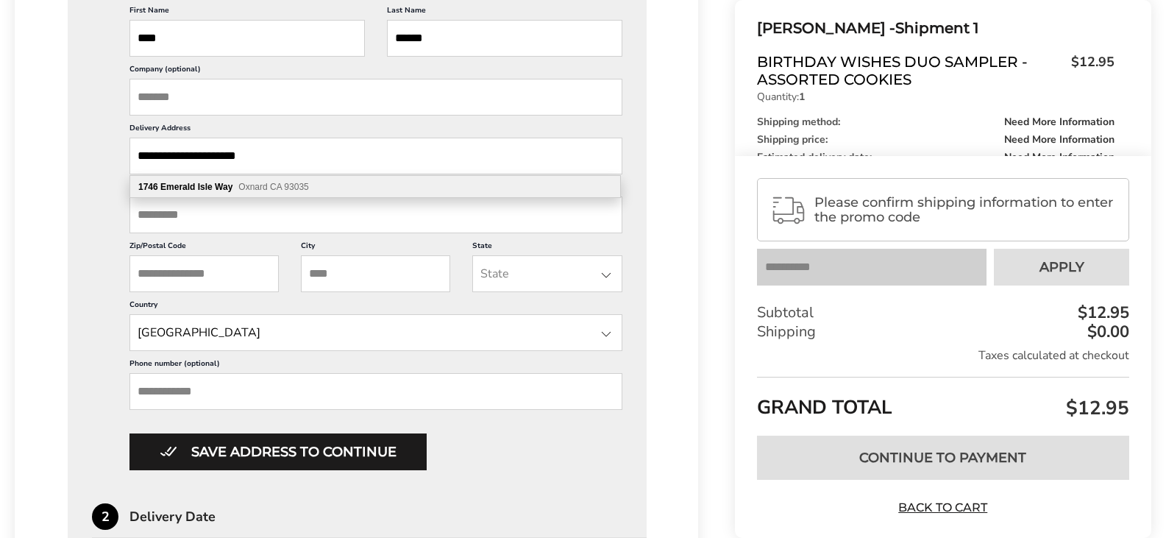
type input "**********"
click at [202, 271] on input "Zip/Postal Code" at bounding box center [203, 273] width 149 height 37
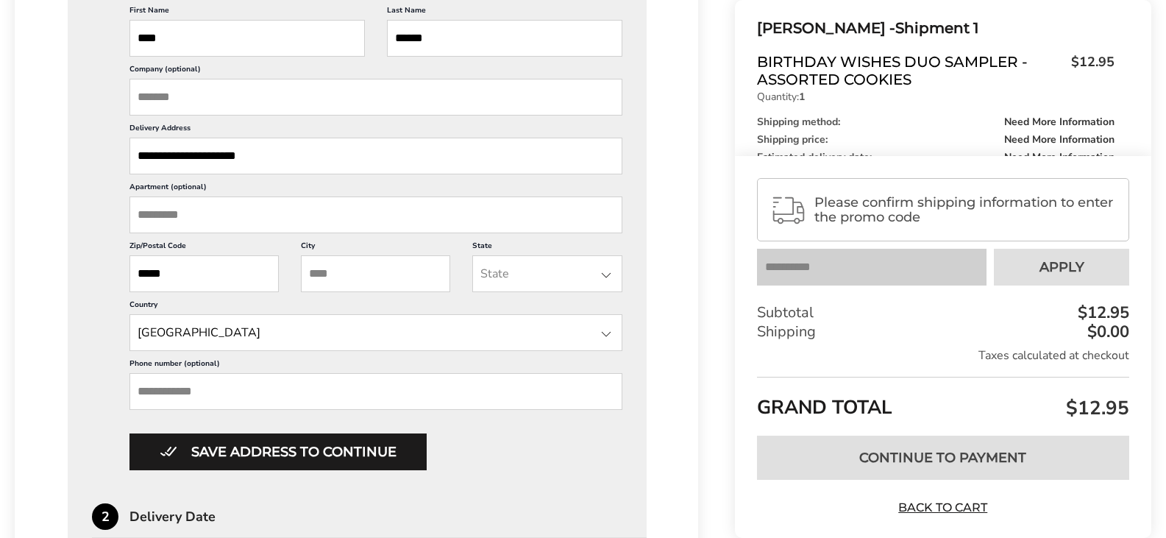
type input "*****"
click at [348, 274] on input "City" at bounding box center [375, 273] width 149 height 37
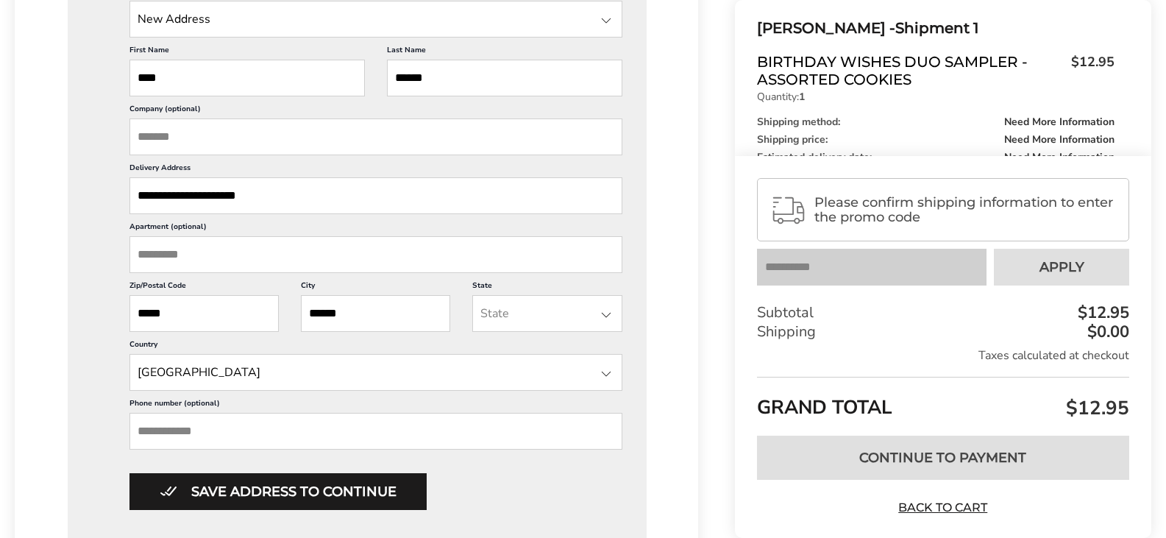
scroll to position [515, 0]
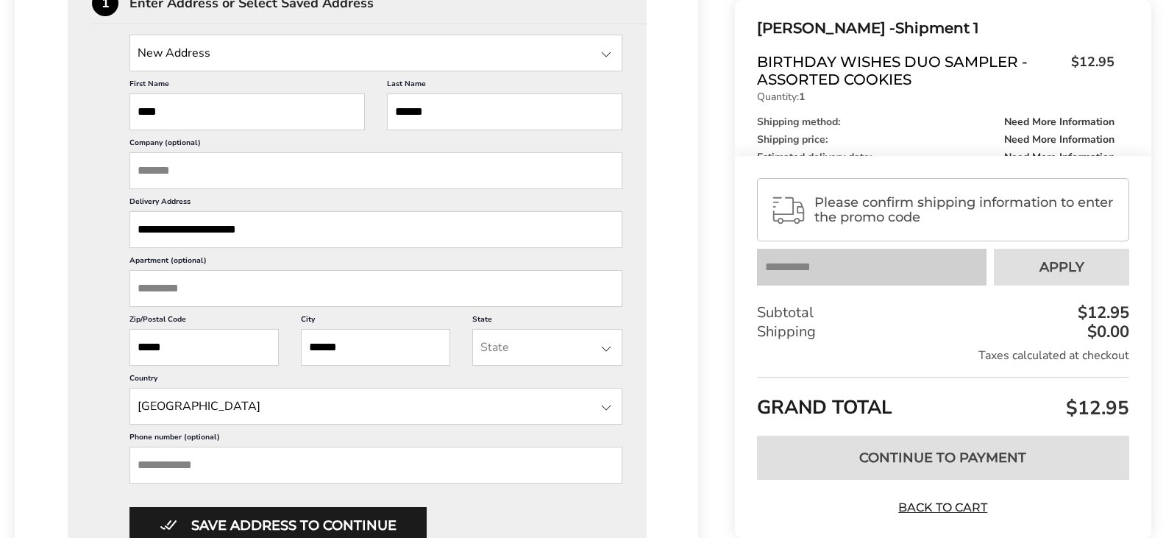
type input "******"
click at [605, 347] on div at bounding box center [606, 349] width 18 height 18
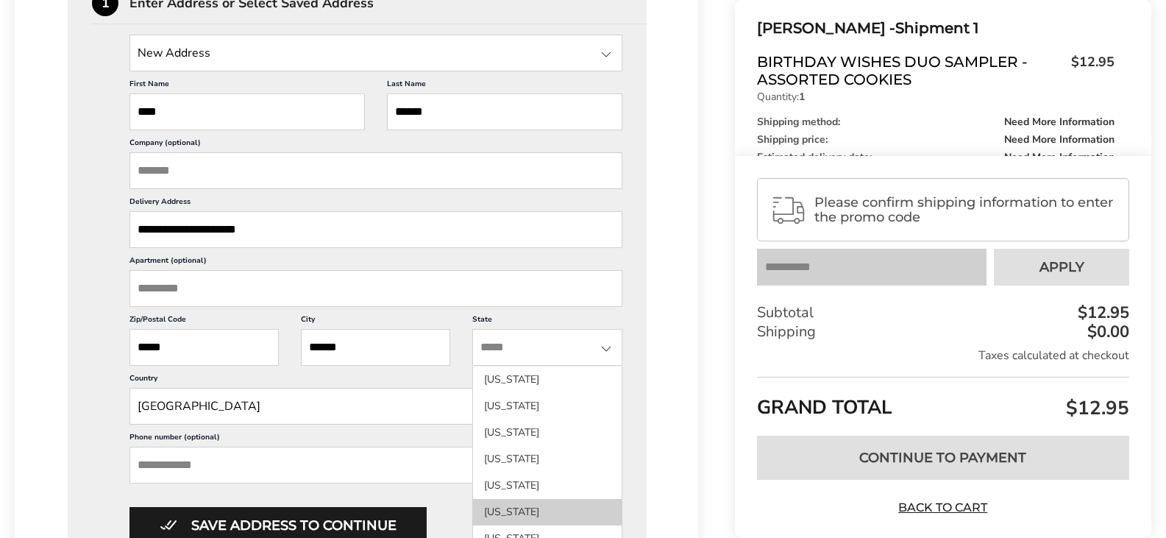
click at [489, 508] on li "[US_STATE]" at bounding box center [547, 512] width 148 height 26
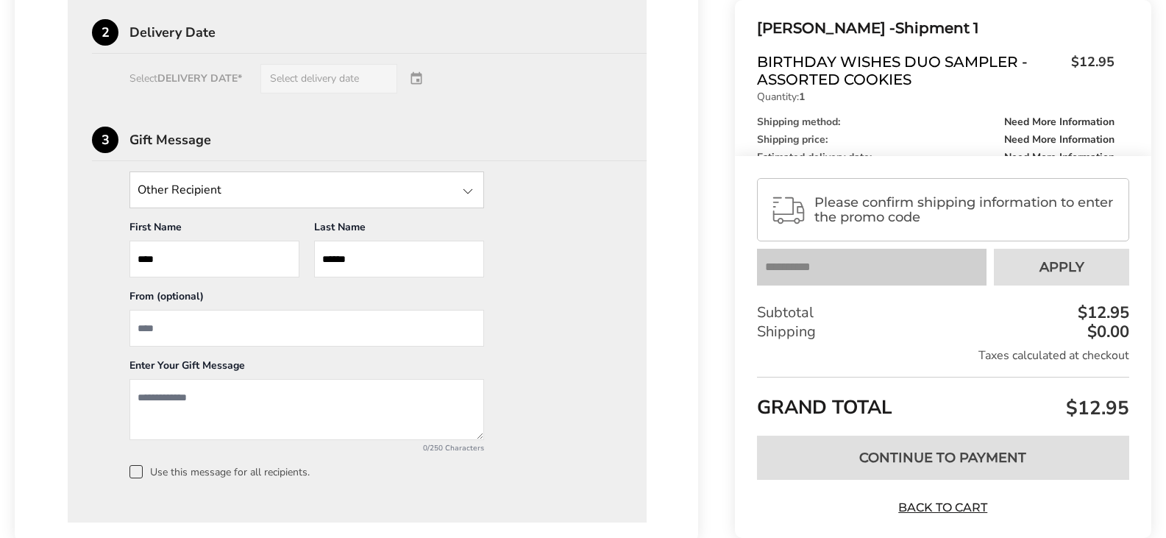
scroll to position [878, 0]
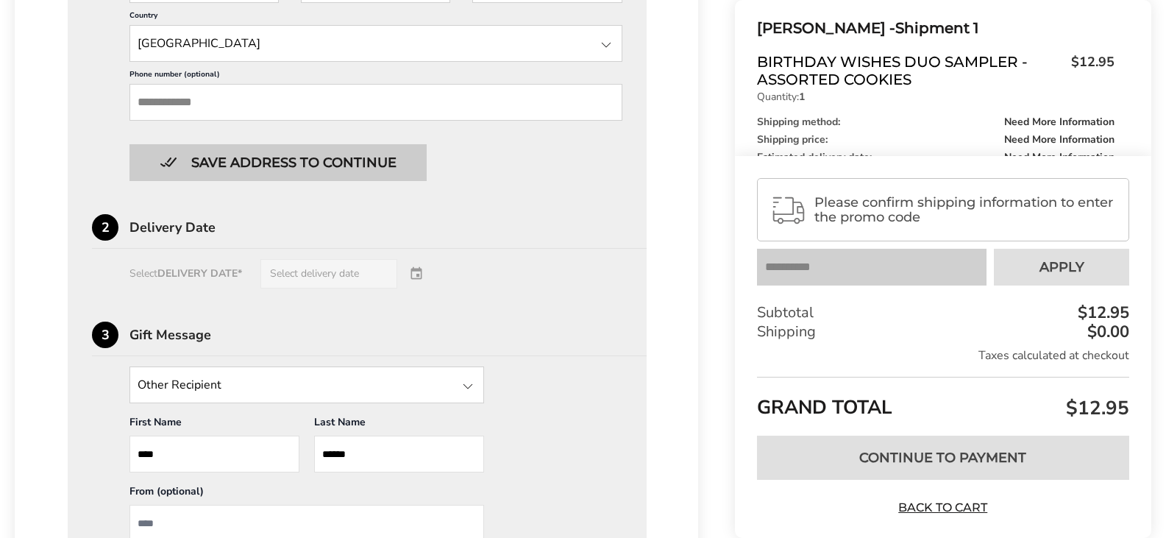
click at [315, 156] on button "Save address to continue" at bounding box center [277, 162] width 297 height 37
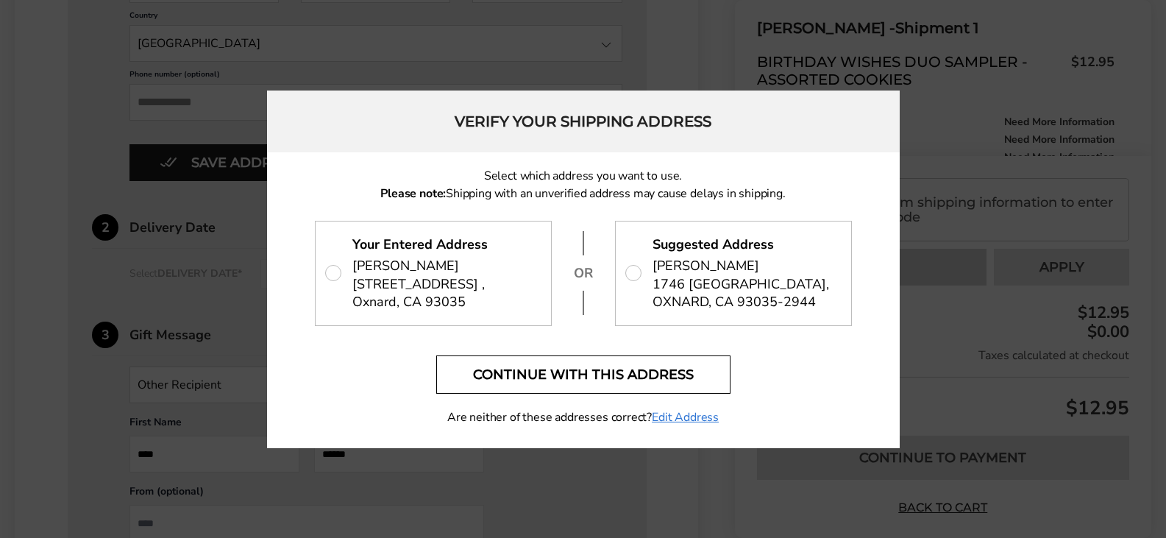
click at [646, 366] on button "Continue with this address" at bounding box center [583, 374] width 294 height 38
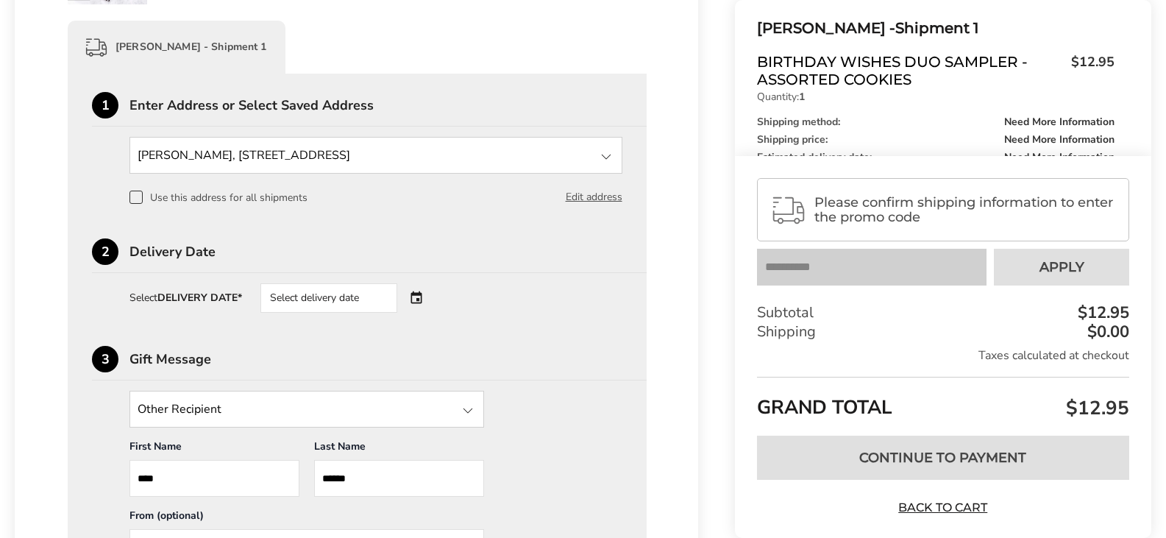
scroll to position [405, 0]
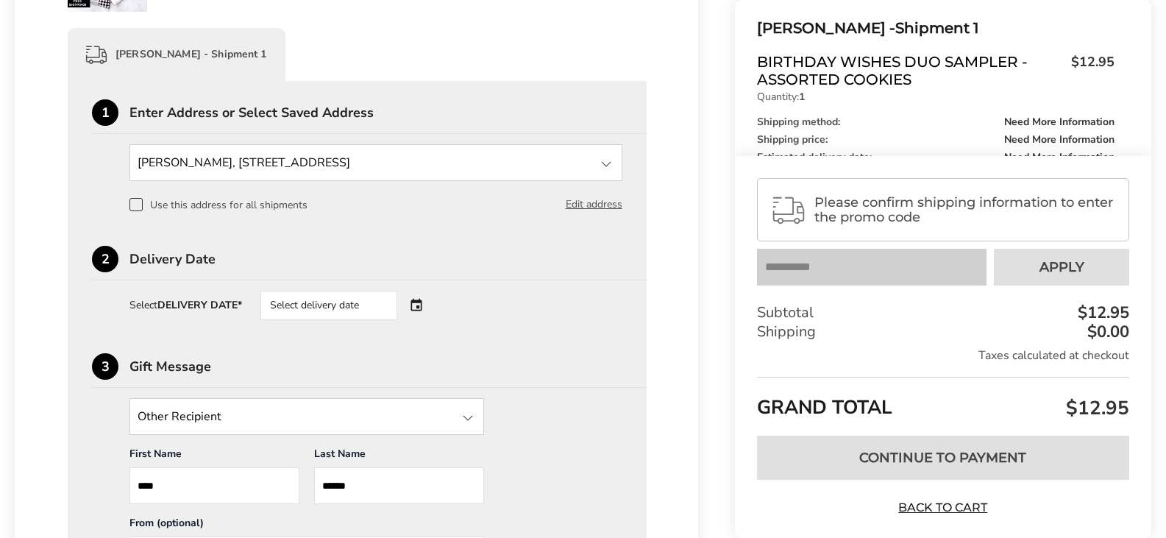
click at [419, 303] on div "Select delivery date" at bounding box center [349, 305] width 178 height 29
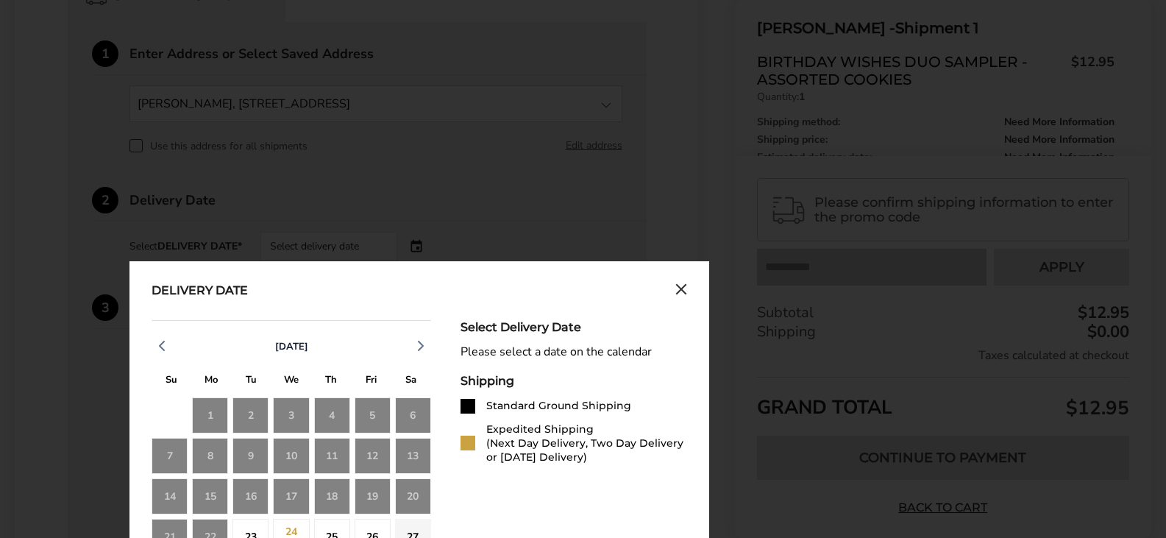
scroll to position [626, 0]
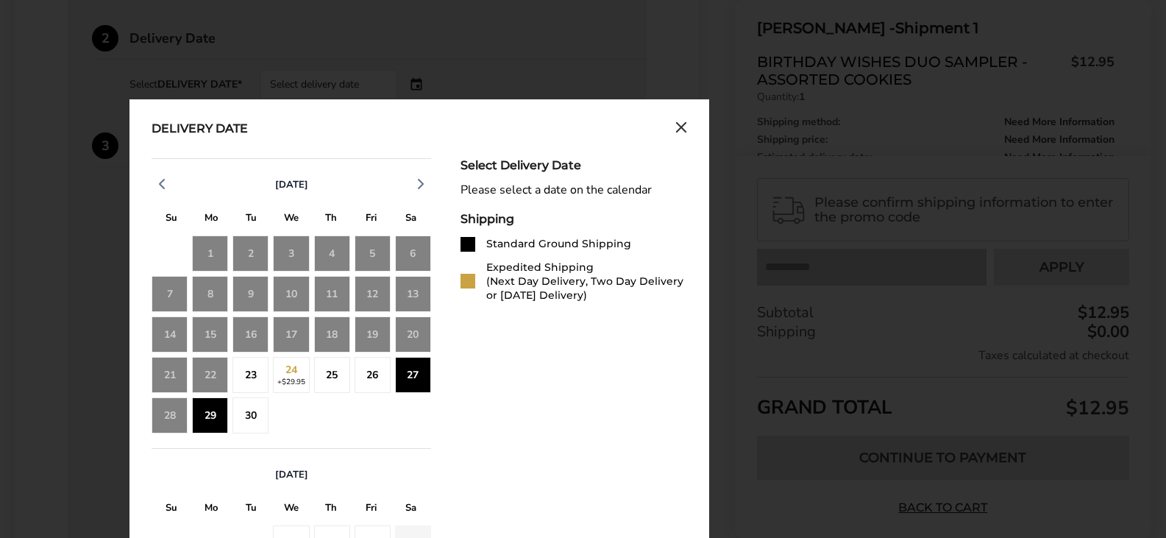
click at [210, 411] on div "29" at bounding box center [210, 415] width 36 height 36
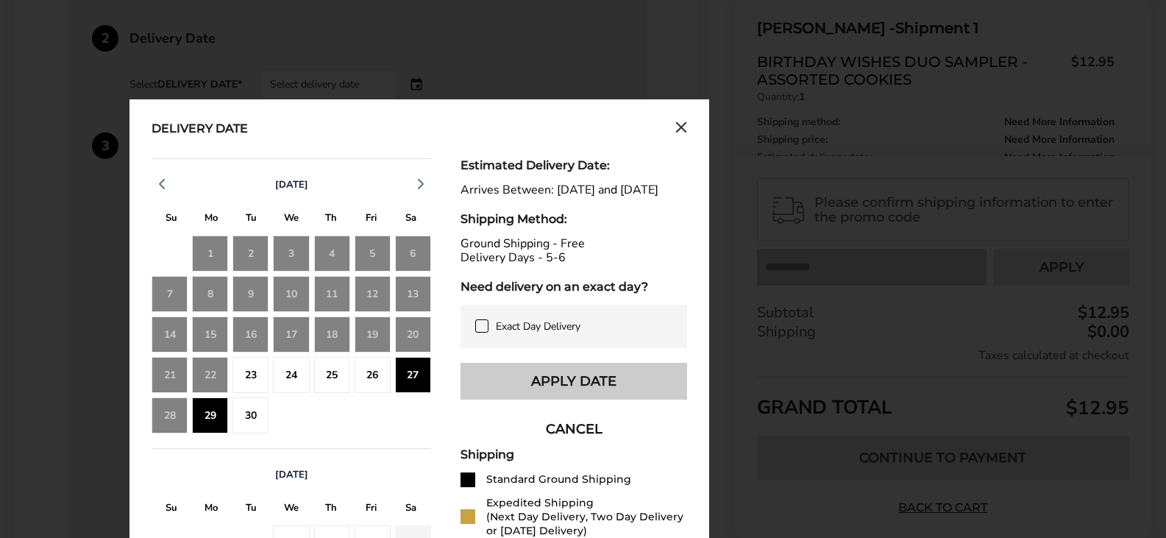
click at [549, 396] on button "Apply Date" at bounding box center [573, 381] width 227 height 37
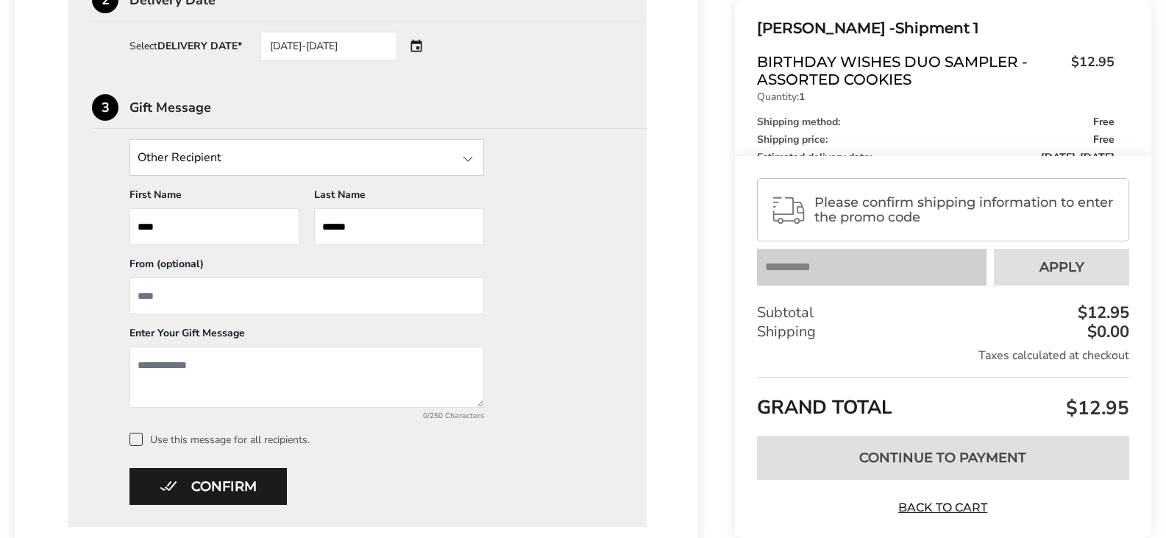
scroll to position [768, 0]
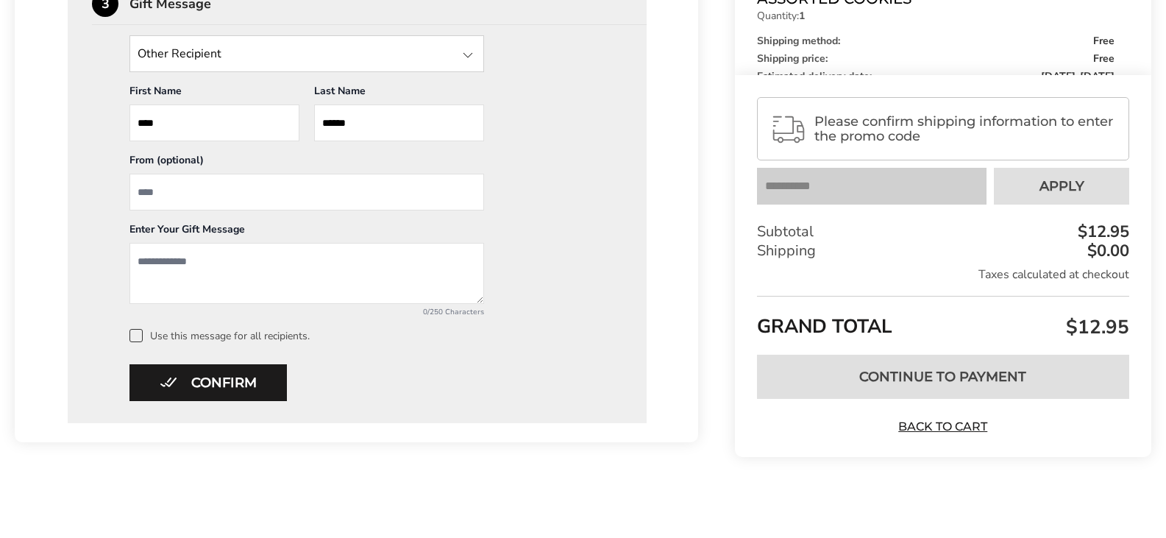
click at [168, 186] on input "From" at bounding box center [306, 192] width 355 height 37
type input "*****"
click at [197, 255] on textarea "Add a message" at bounding box center [306, 273] width 355 height 61
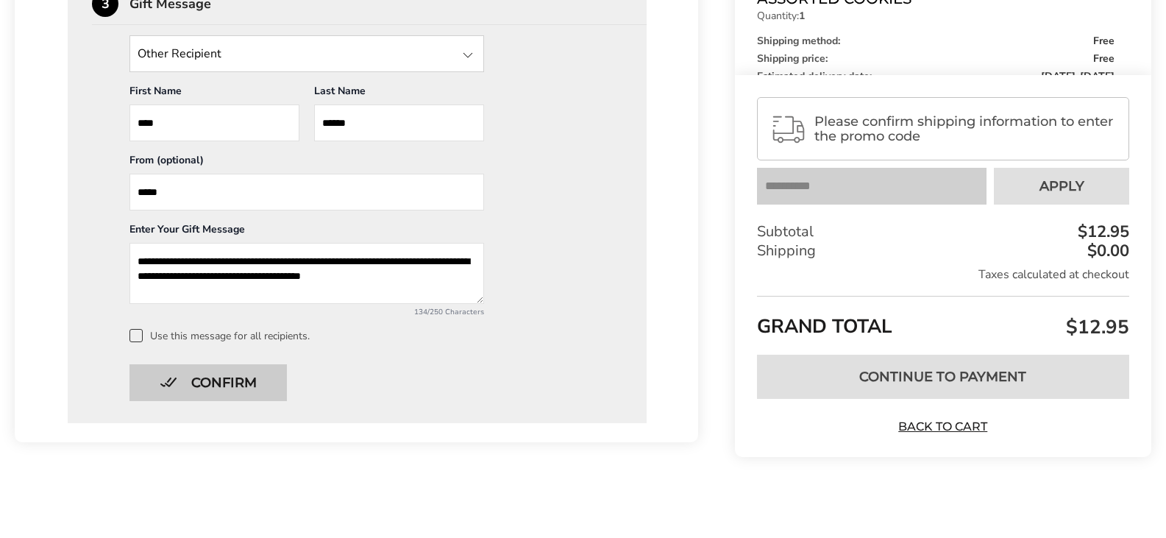
type textarea "**********"
click at [214, 377] on button "Confirm" at bounding box center [207, 382] width 157 height 37
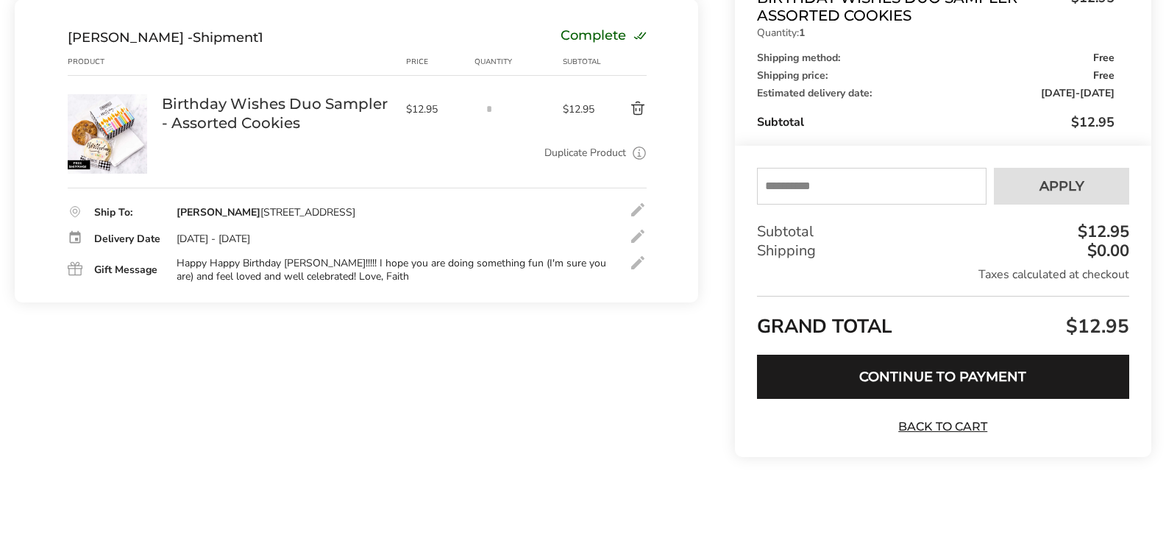
scroll to position [243, 0]
click at [968, 371] on button "Continue to Payment" at bounding box center [943, 377] width 372 height 44
